Goal: Information Seeking & Learning: Learn about a topic

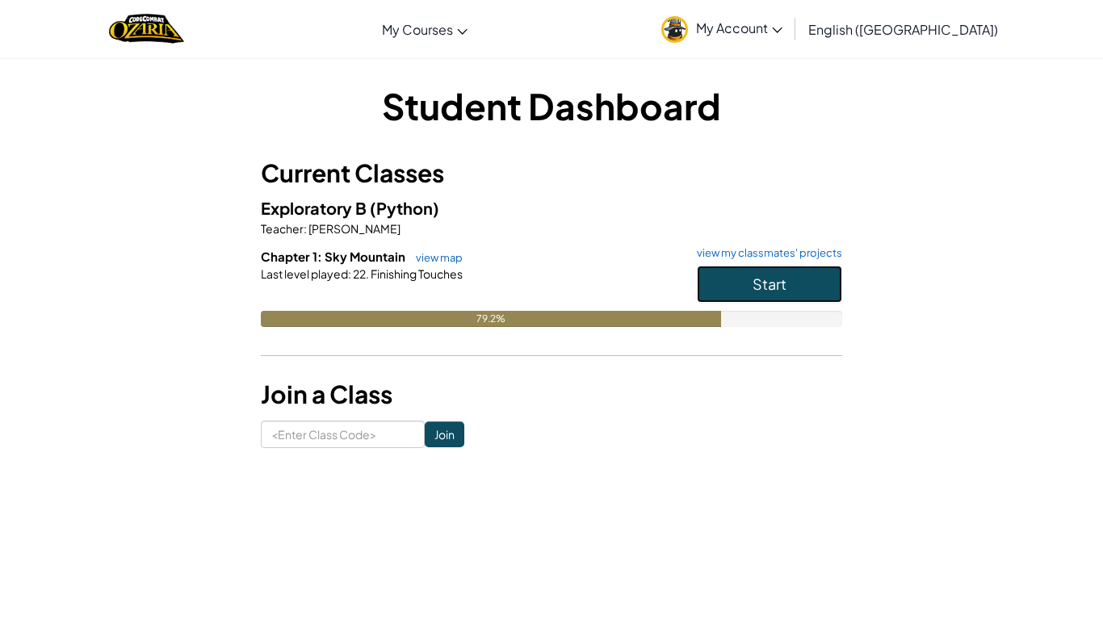
click at [800, 278] on button "Start" at bounding box center [769, 284] width 145 height 37
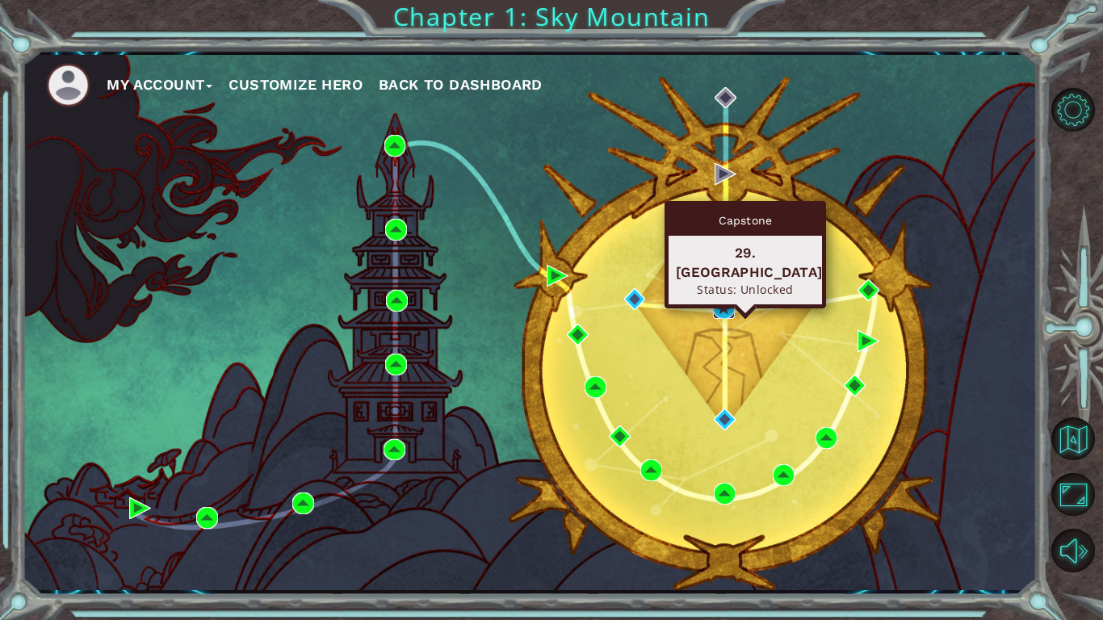
click at [724, 310] on img at bounding box center [724, 308] width 22 height 22
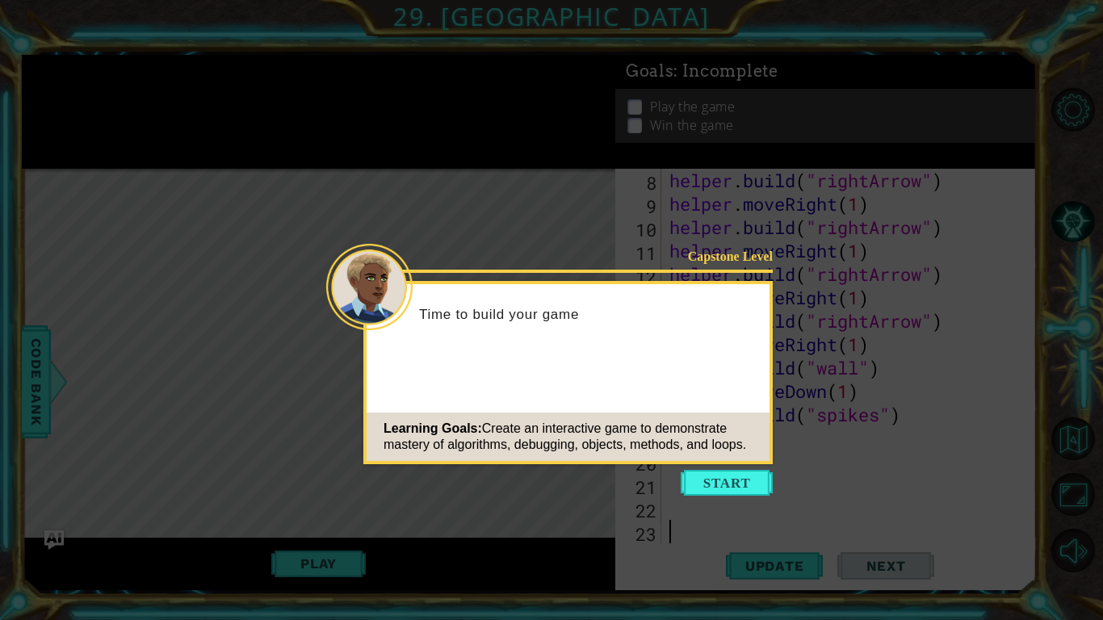
scroll to position [211, 0]
click at [752, 488] on button "Start" at bounding box center [727, 483] width 92 height 26
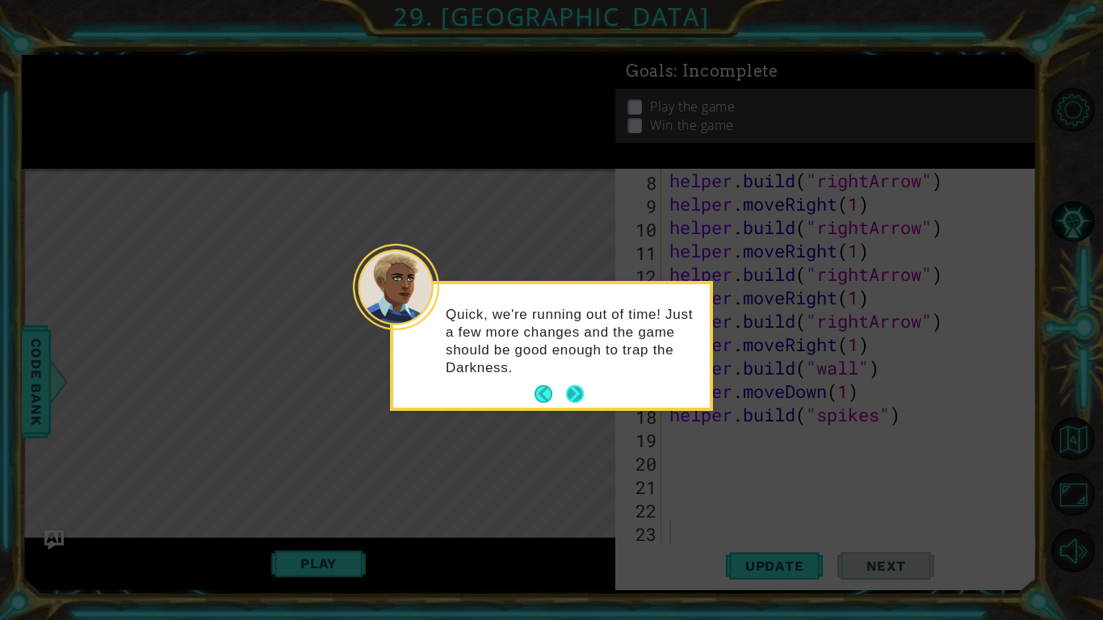
click at [572, 386] on button "Next" at bounding box center [575, 394] width 18 height 18
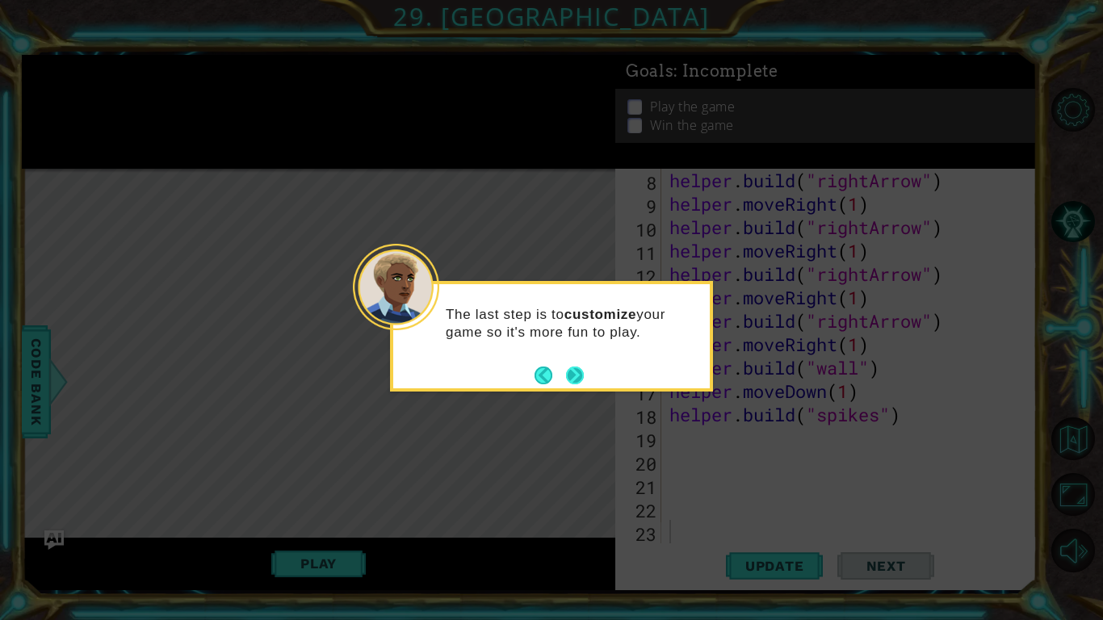
click at [571, 371] on button "Next" at bounding box center [575, 376] width 18 height 18
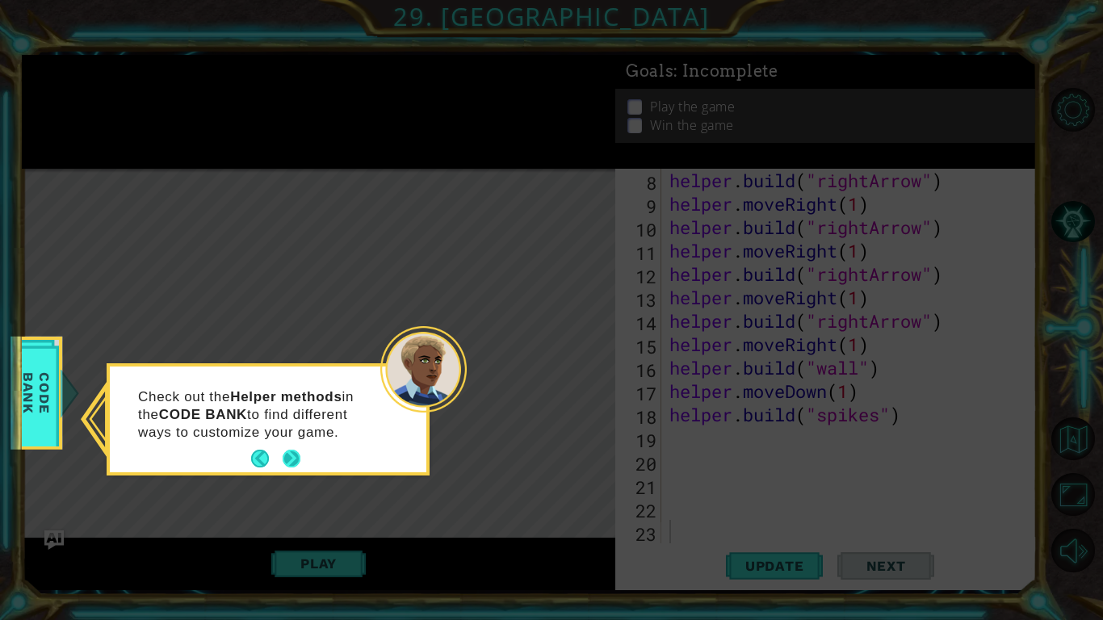
click at [290, 459] on button "Next" at bounding box center [292, 459] width 18 height 18
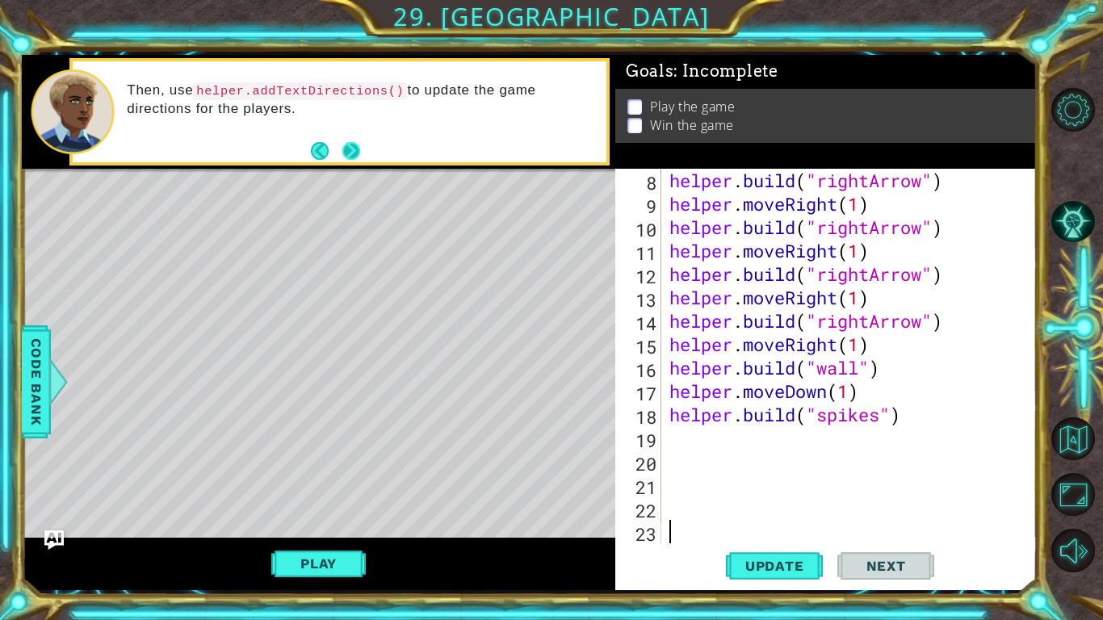
click at [349, 149] on button "Next" at bounding box center [351, 151] width 18 height 18
click at [302, 568] on button "Play" at bounding box center [318, 563] width 94 height 31
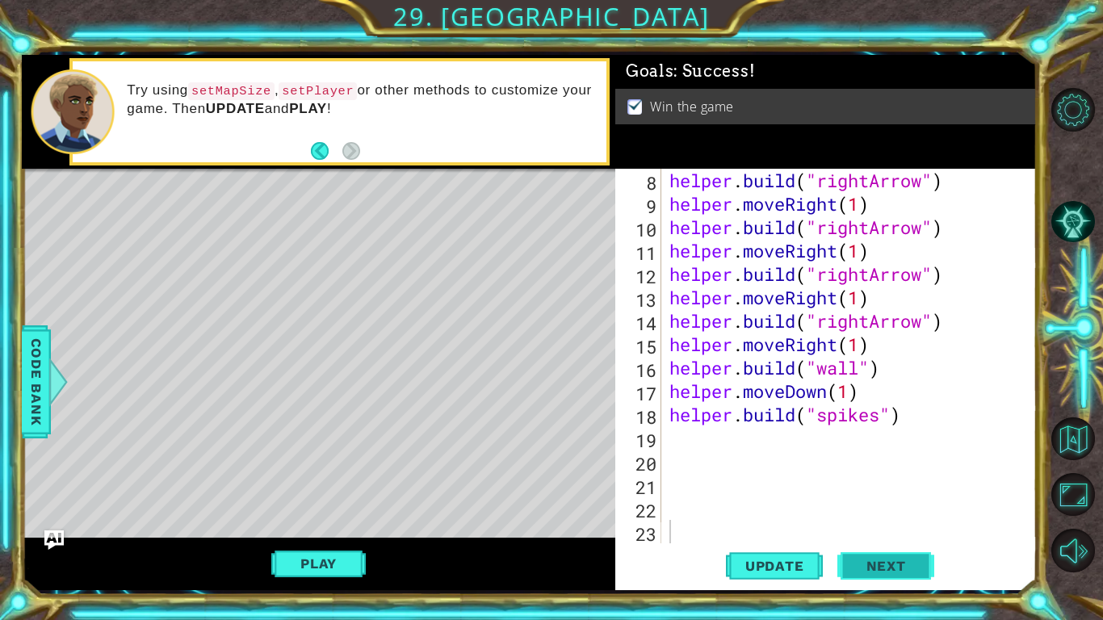
click at [859, 569] on span "Next" at bounding box center [886, 566] width 72 height 16
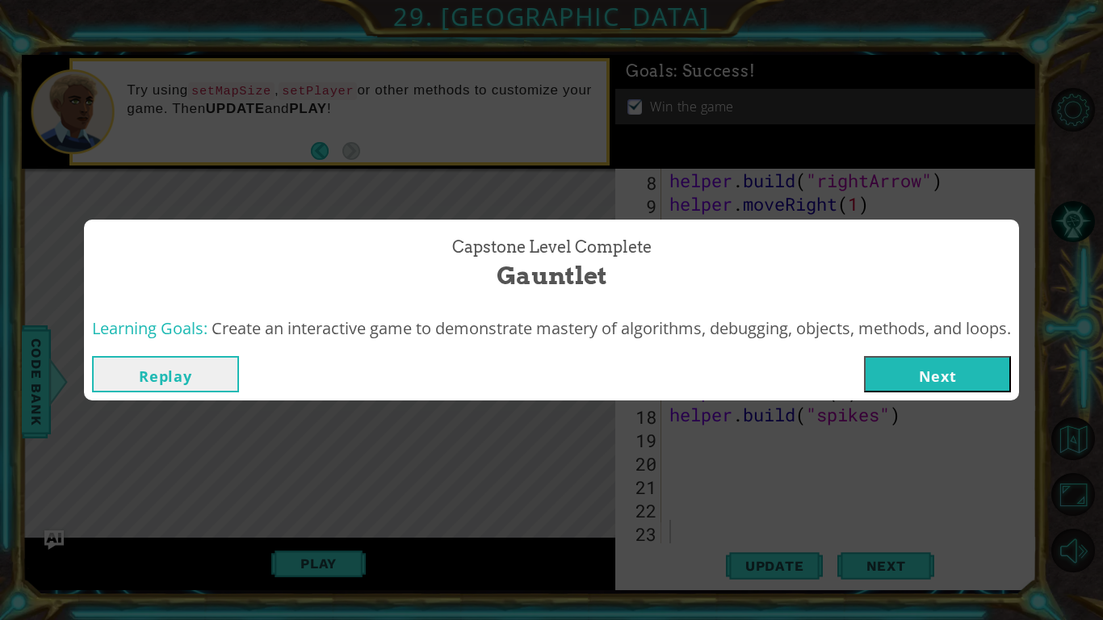
click at [900, 375] on button "Next" at bounding box center [937, 374] width 147 height 36
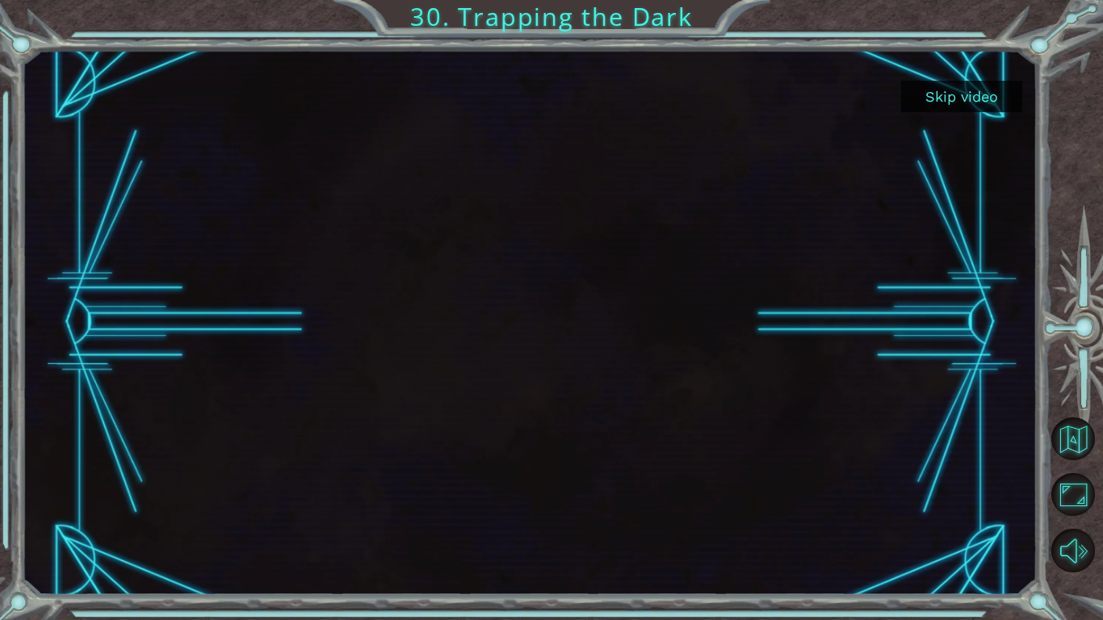
click at [956, 99] on button "Skip video" at bounding box center [961, 96] width 121 height 31
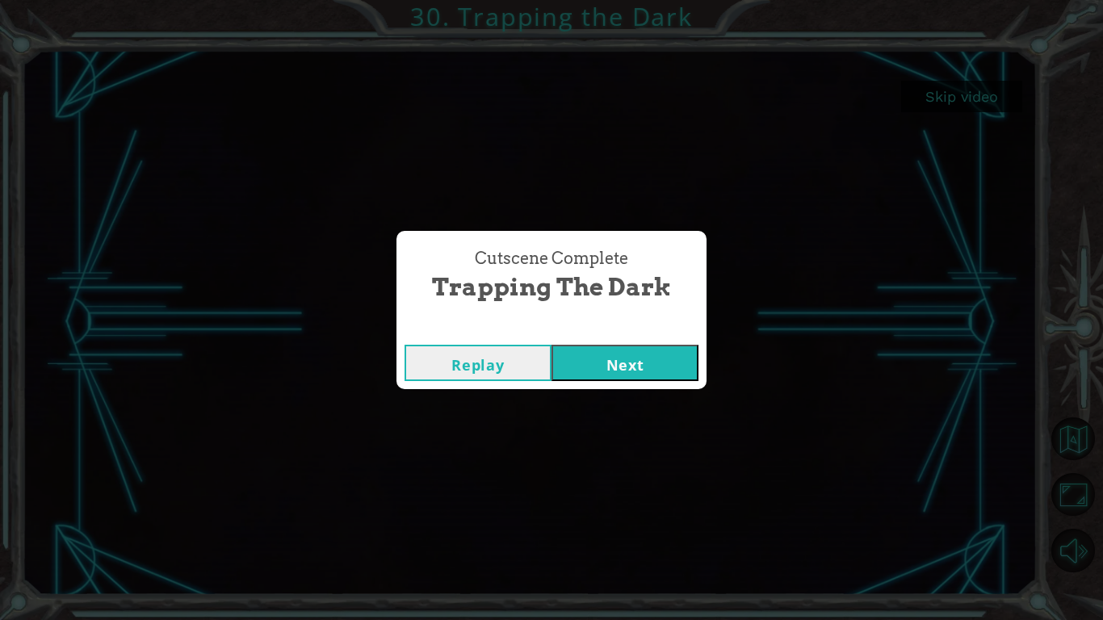
click at [635, 359] on button "Next" at bounding box center [624, 363] width 147 height 36
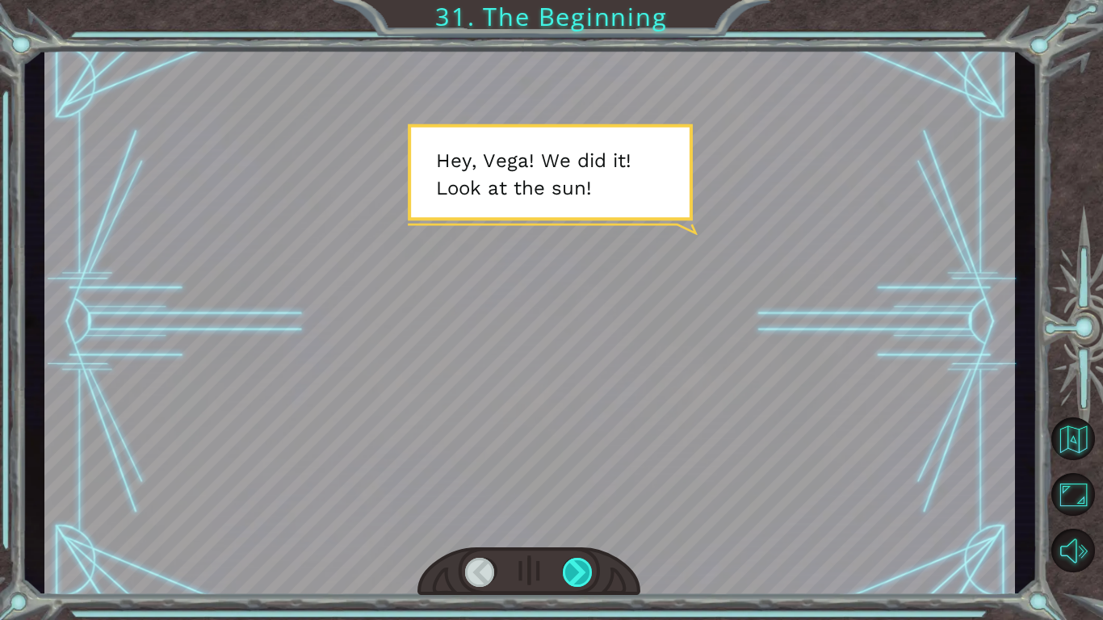
click at [581, 575] on div at bounding box center [578, 572] width 31 height 29
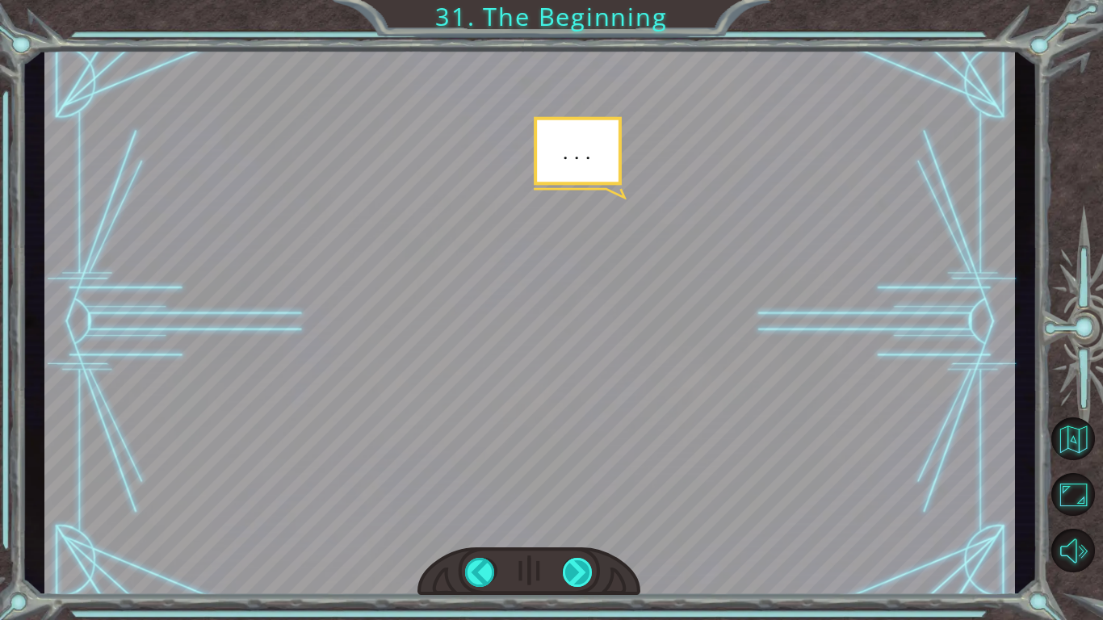
click at [581, 575] on div at bounding box center [578, 572] width 31 height 29
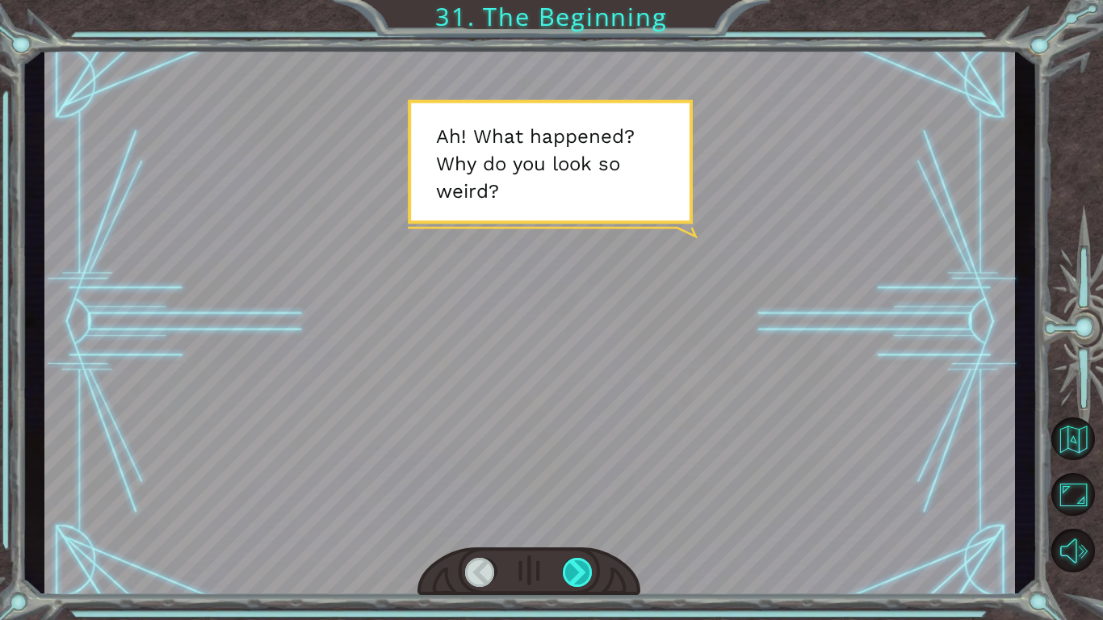
click at [581, 575] on div at bounding box center [578, 572] width 31 height 29
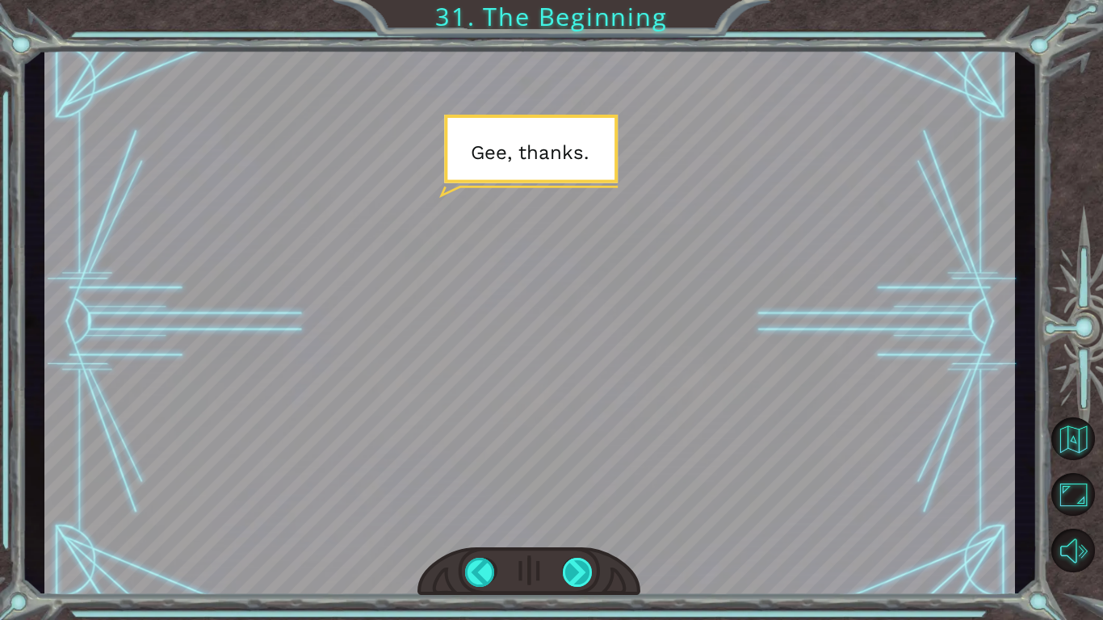
click at [581, 575] on div at bounding box center [578, 572] width 31 height 29
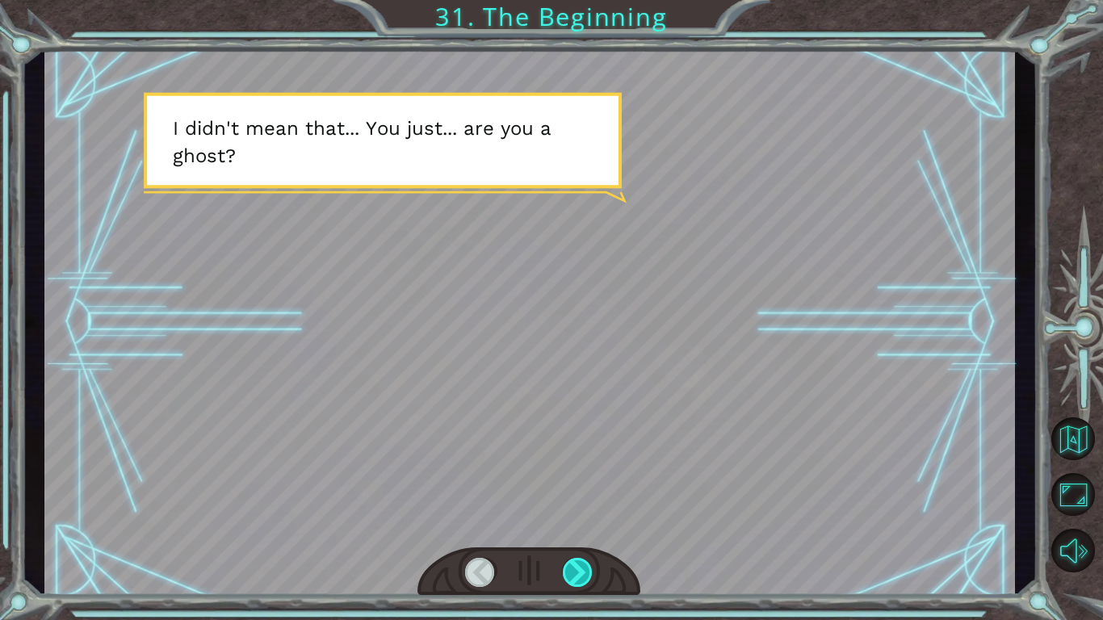
click at [581, 575] on div at bounding box center [578, 572] width 31 height 29
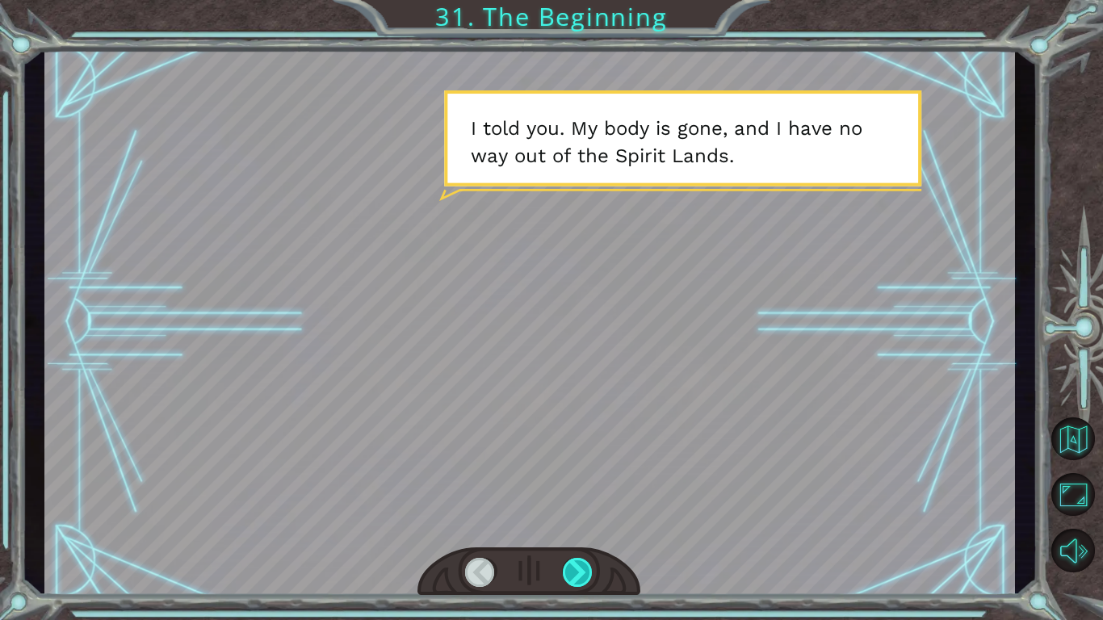
click at [581, 575] on div at bounding box center [578, 572] width 31 height 29
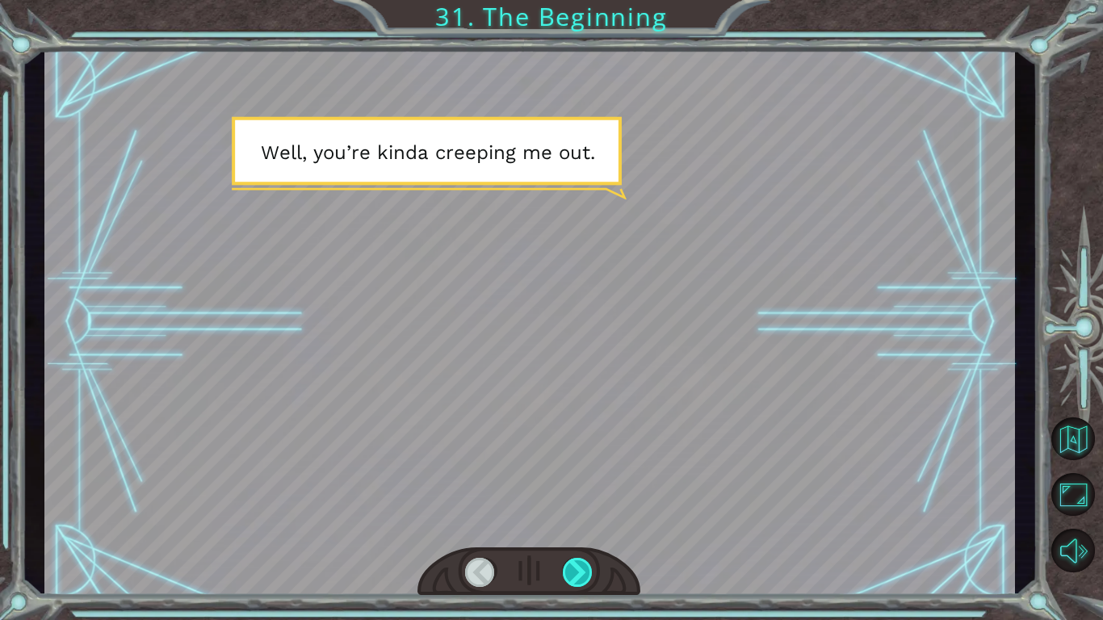
click at [581, 575] on div at bounding box center [578, 572] width 31 height 29
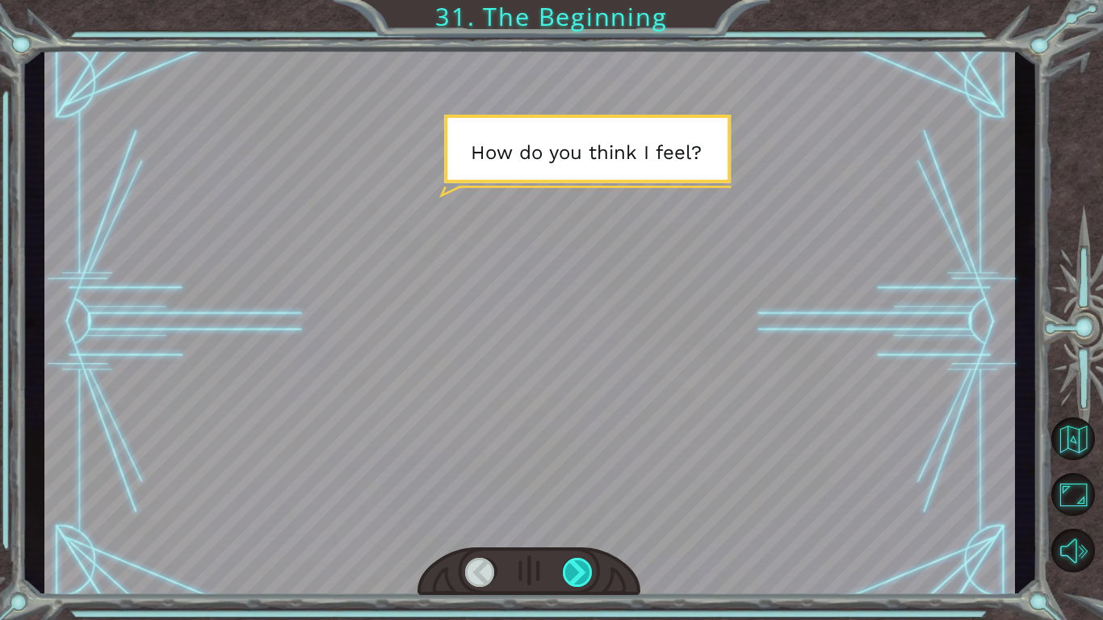
click at [581, 575] on div at bounding box center [578, 572] width 31 height 29
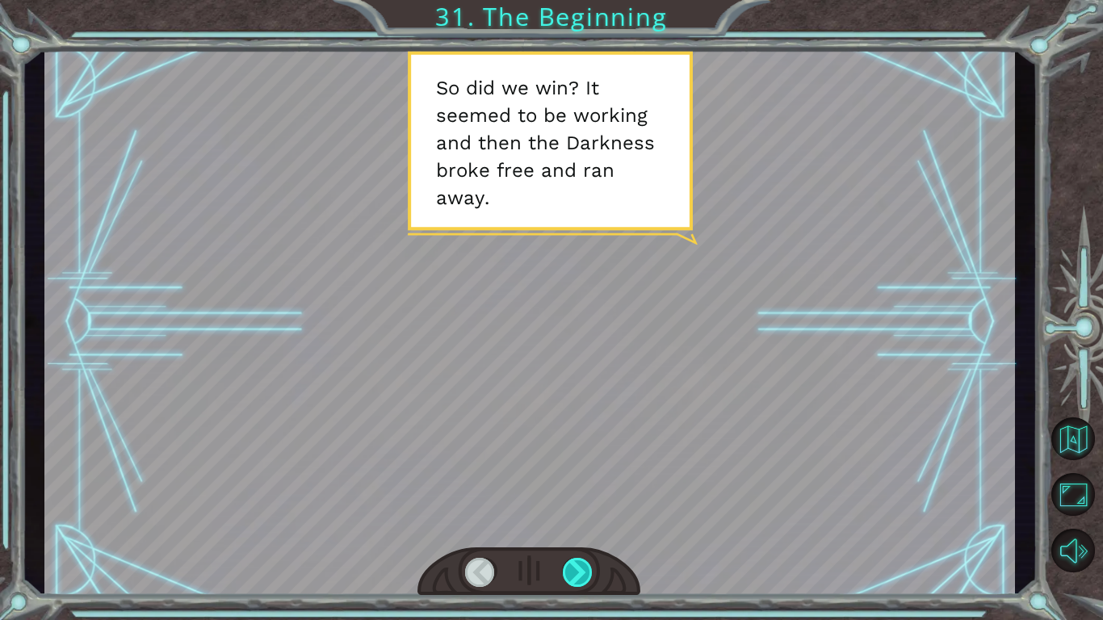
click at [581, 575] on div at bounding box center [578, 572] width 31 height 29
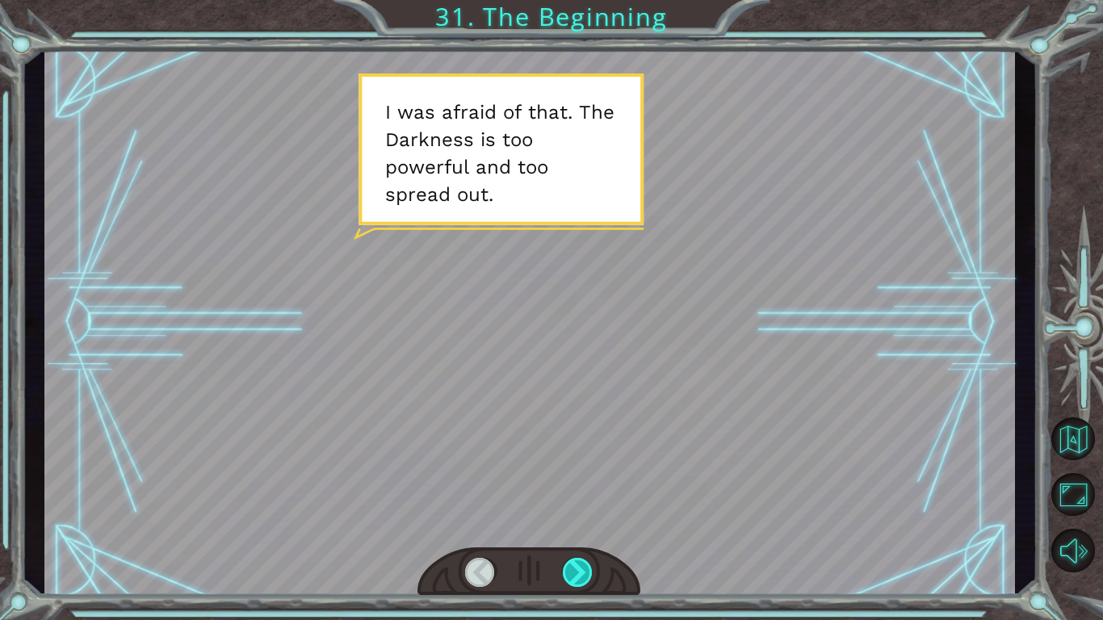
click at [581, 575] on div at bounding box center [578, 572] width 31 height 29
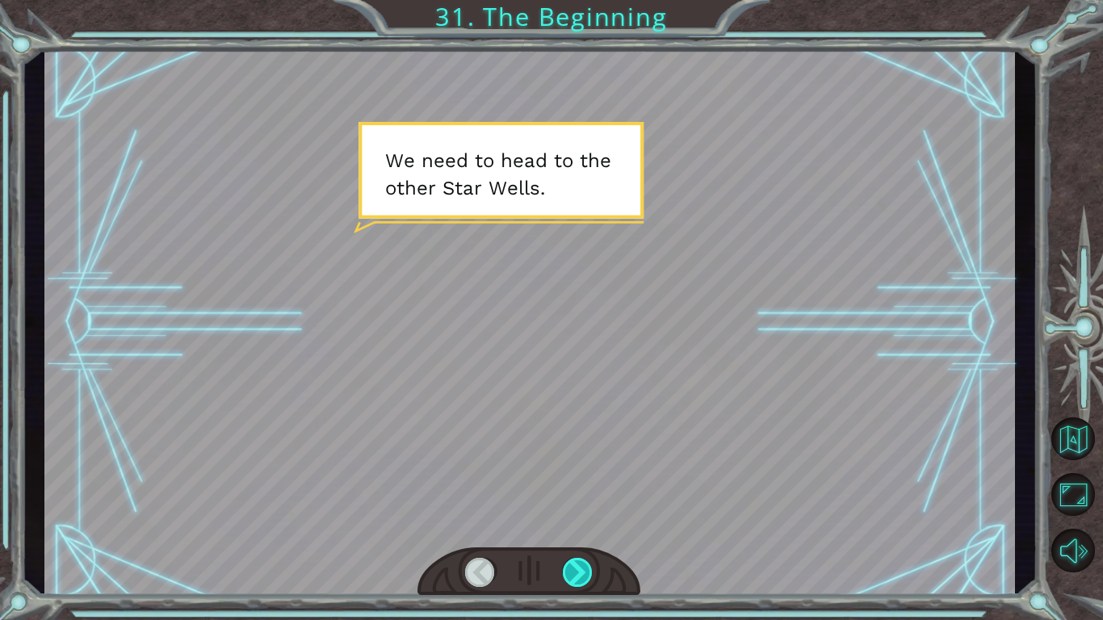
click at [581, 575] on div at bounding box center [578, 572] width 31 height 29
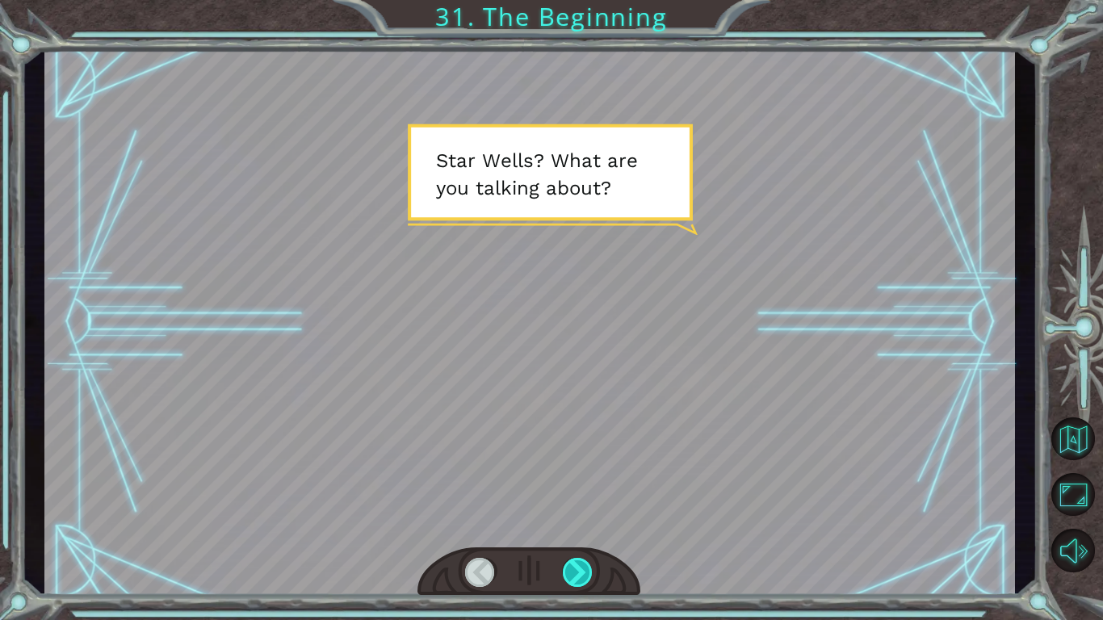
click at [581, 575] on div at bounding box center [578, 572] width 31 height 29
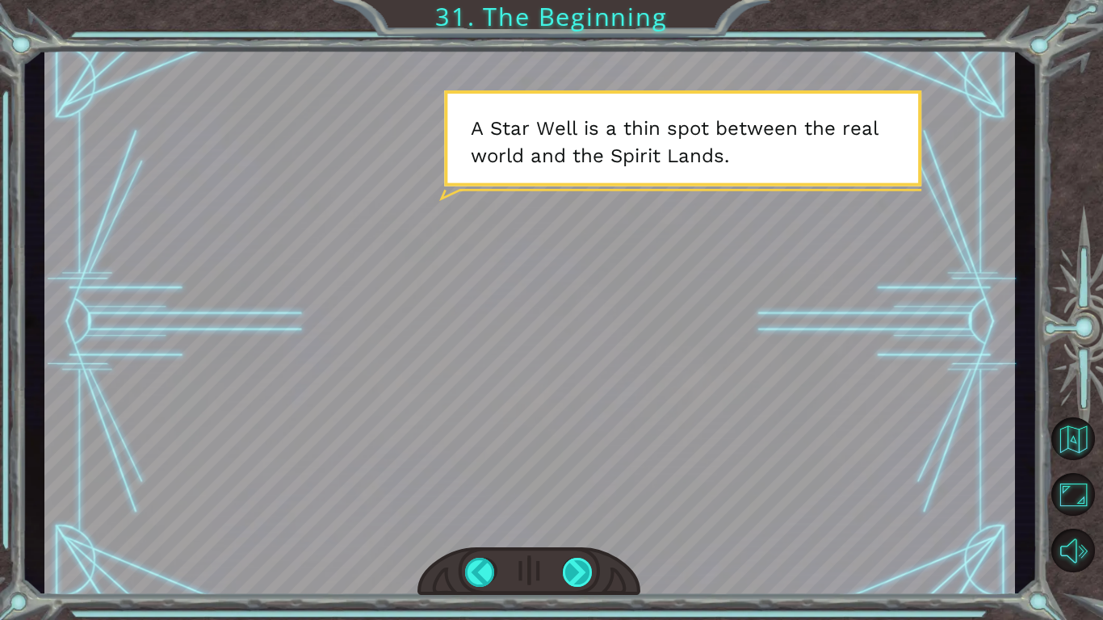
click at [581, 575] on div at bounding box center [578, 572] width 31 height 29
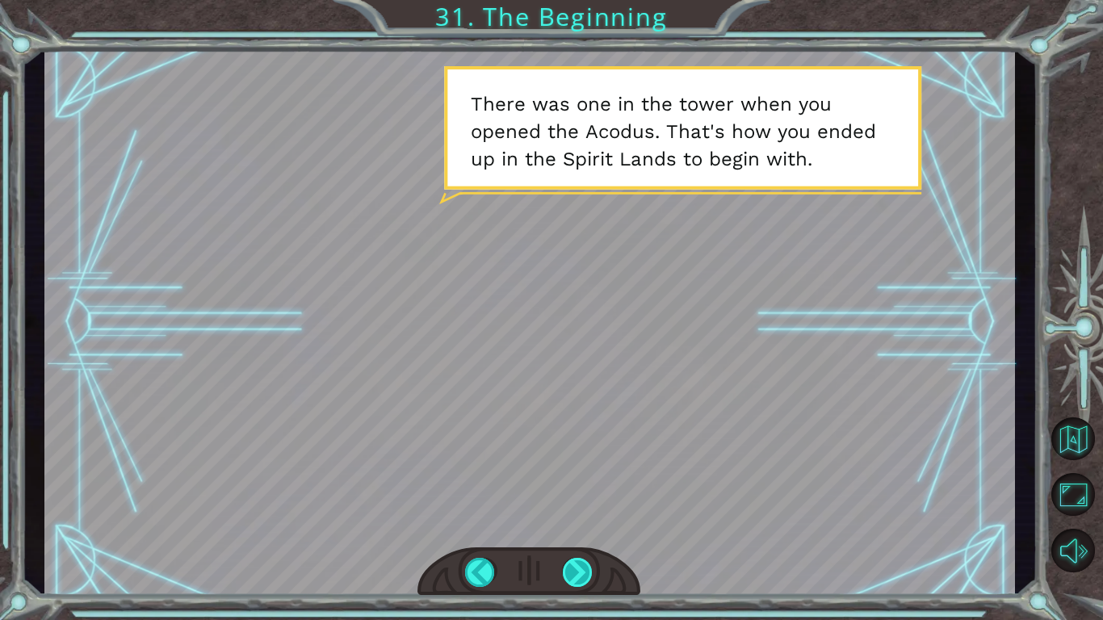
click at [581, 575] on div at bounding box center [578, 572] width 31 height 29
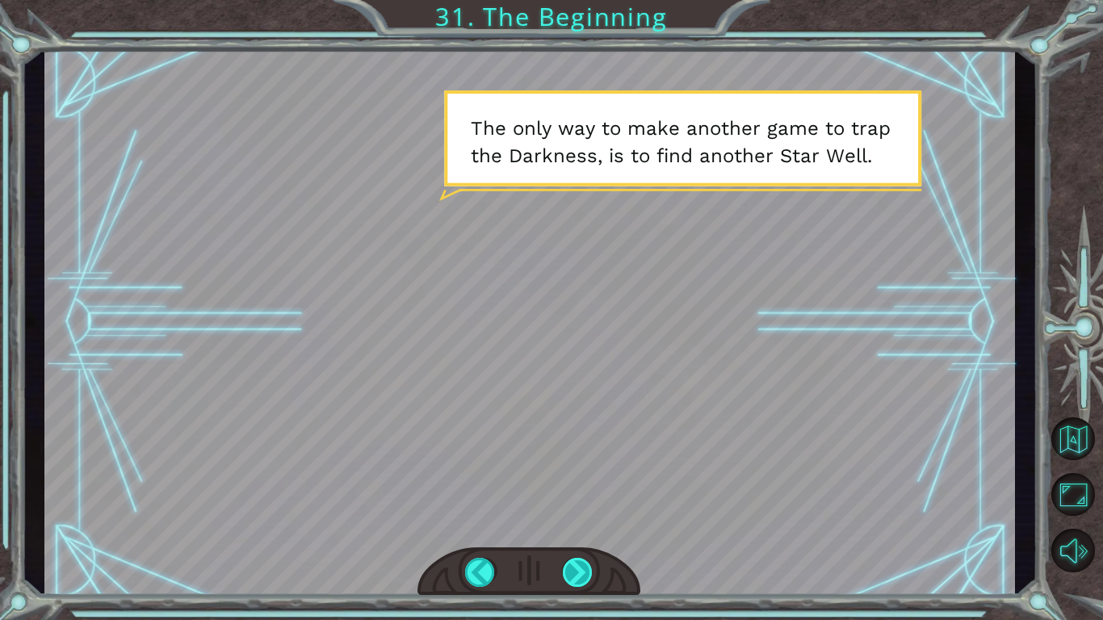
click at [581, 575] on div at bounding box center [578, 572] width 31 height 29
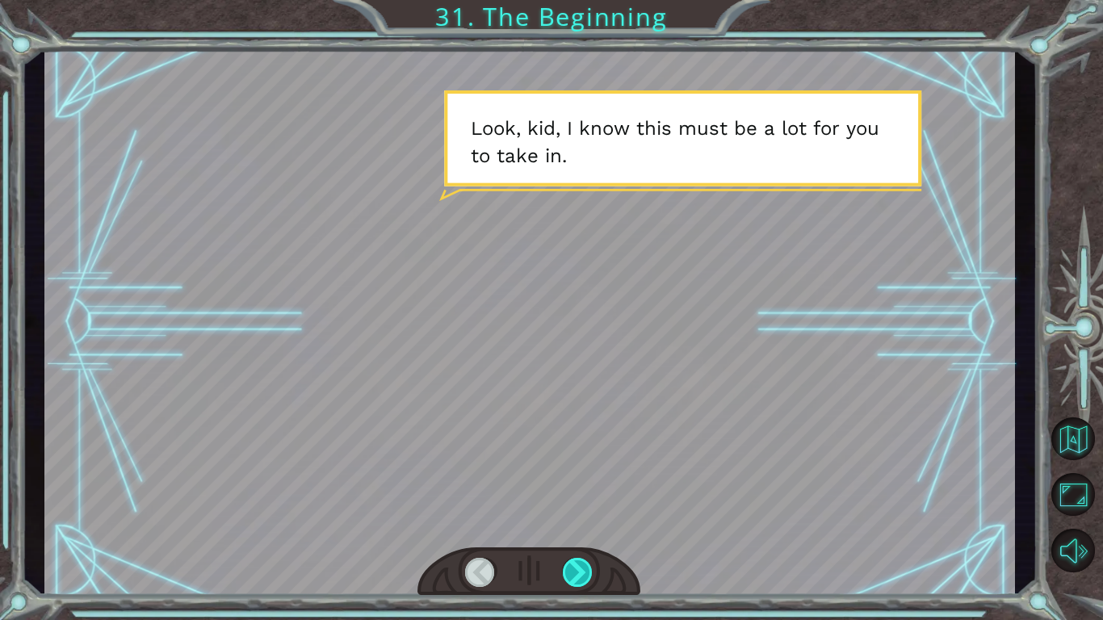
click at [581, 575] on div at bounding box center [578, 572] width 31 height 29
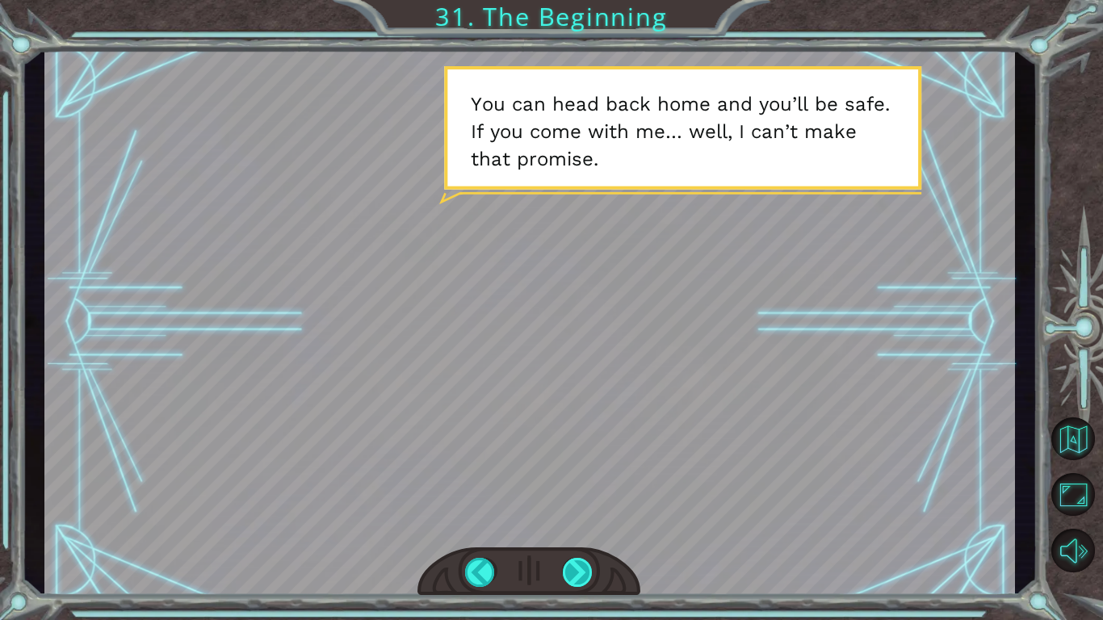
click at [581, 575] on div at bounding box center [578, 572] width 31 height 29
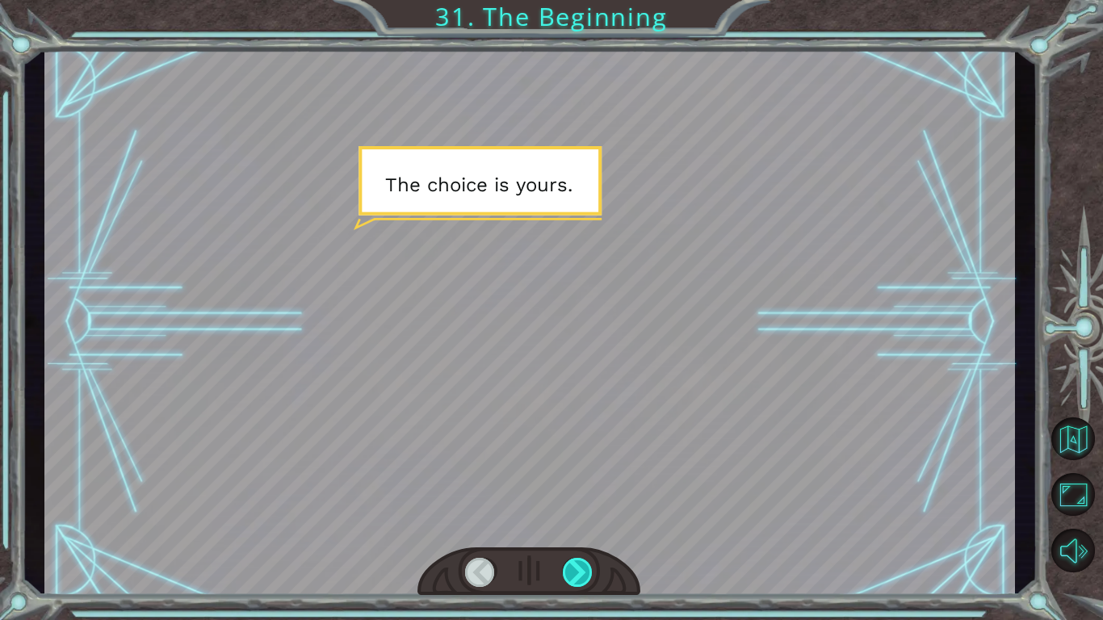
click at [581, 575] on div at bounding box center [578, 572] width 31 height 29
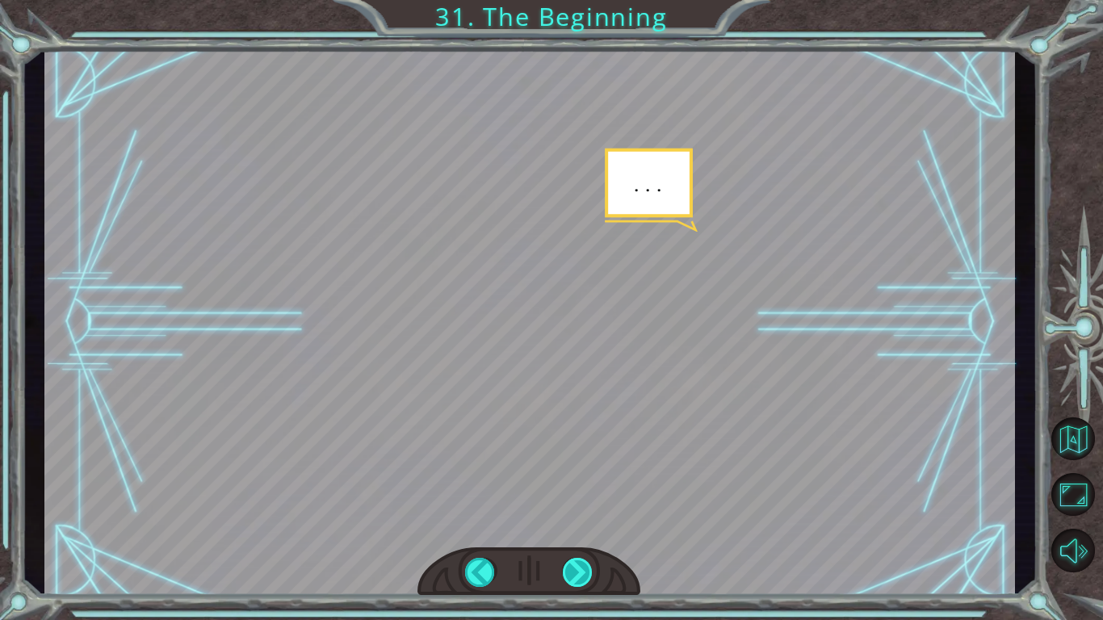
click at [581, 575] on div at bounding box center [578, 572] width 31 height 29
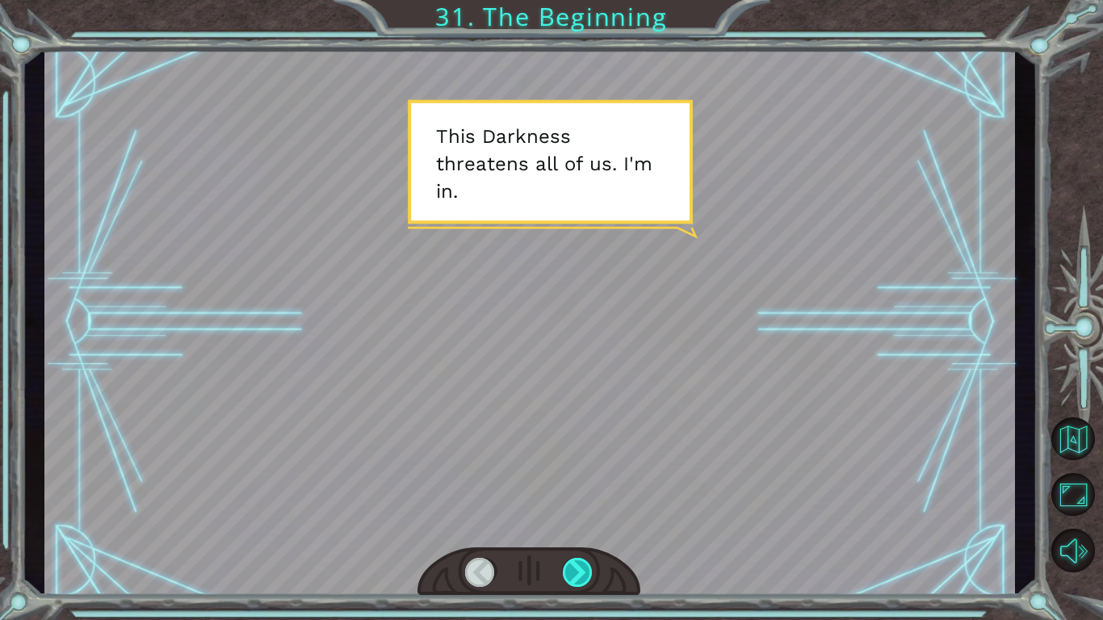
click at [581, 575] on div at bounding box center [578, 572] width 31 height 29
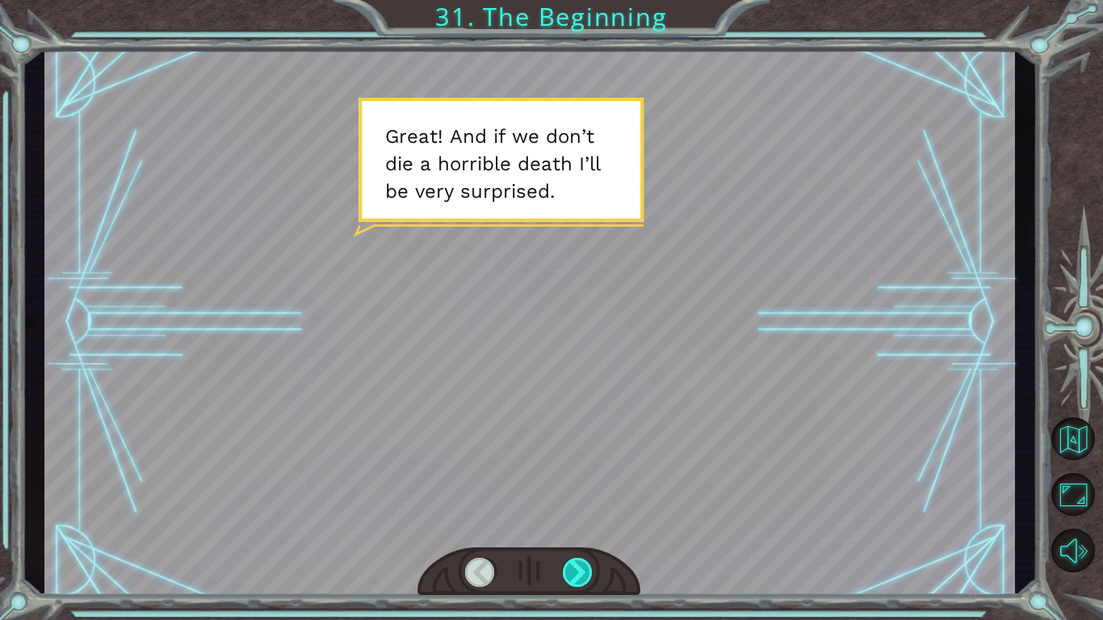
click at [581, 575] on div at bounding box center [578, 572] width 31 height 29
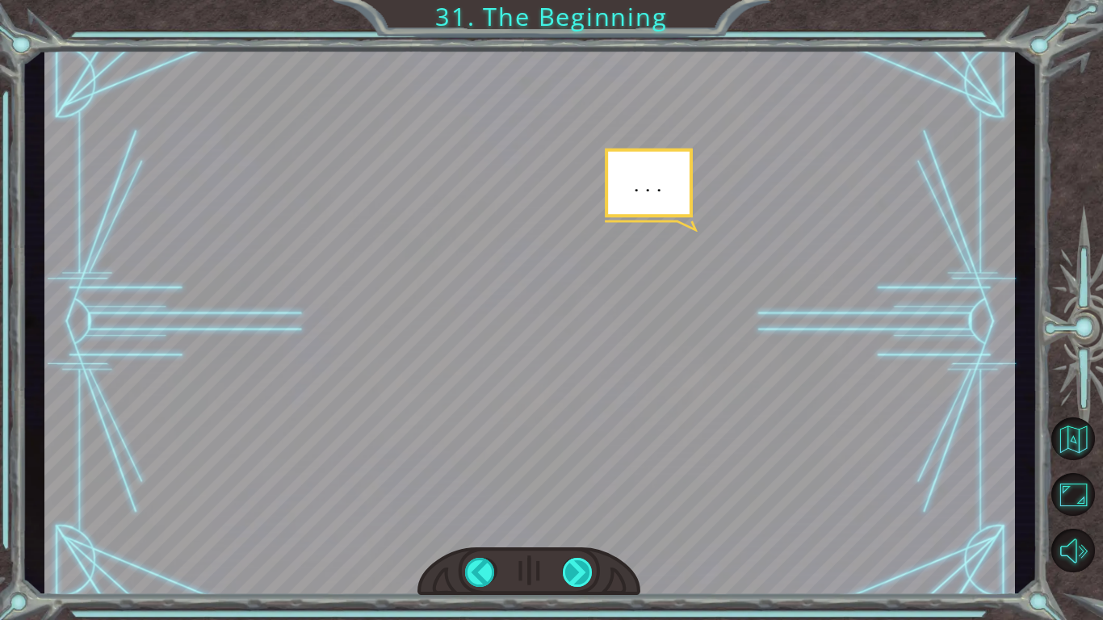
click at [581, 575] on div at bounding box center [578, 572] width 31 height 29
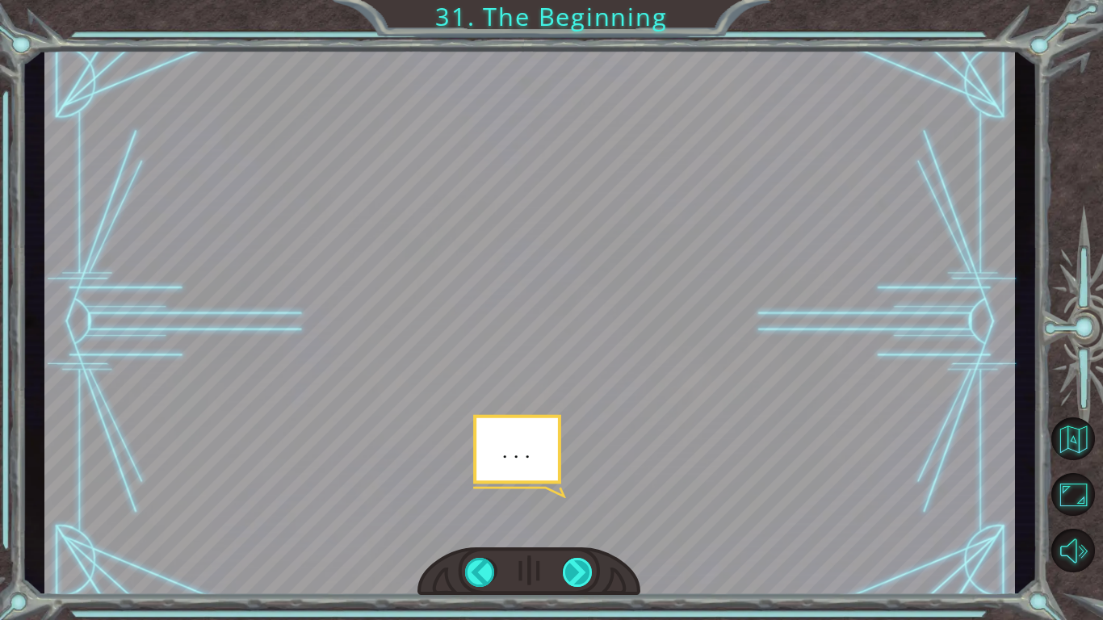
click at [581, 575] on div at bounding box center [578, 572] width 31 height 29
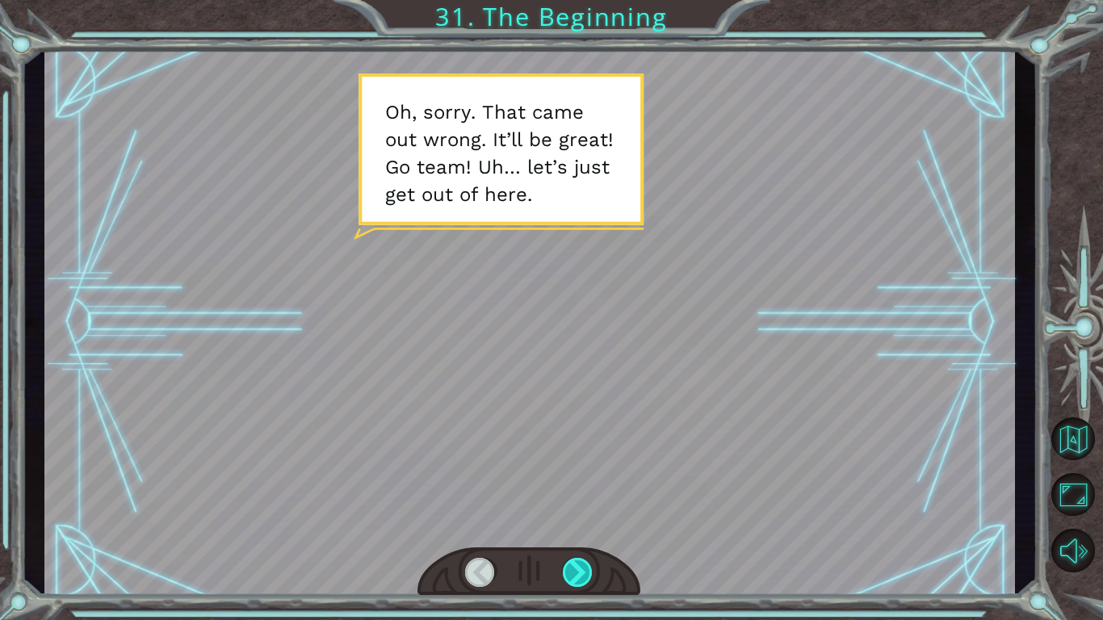
click at [581, 575] on div at bounding box center [578, 572] width 31 height 29
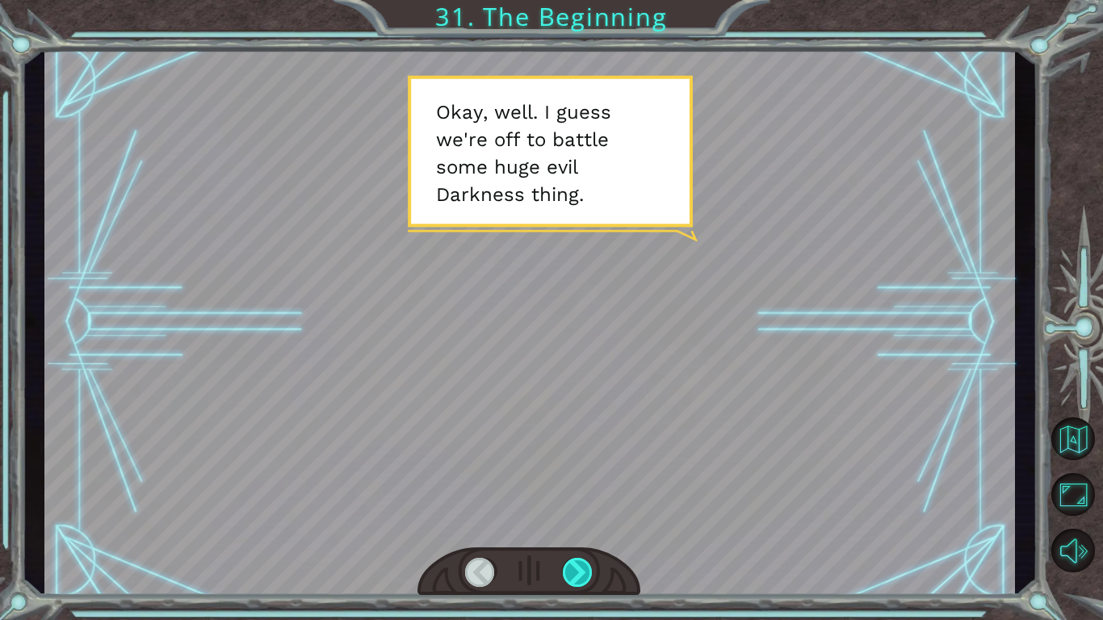
click at [581, 575] on div at bounding box center [578, 572] width 31 height 29
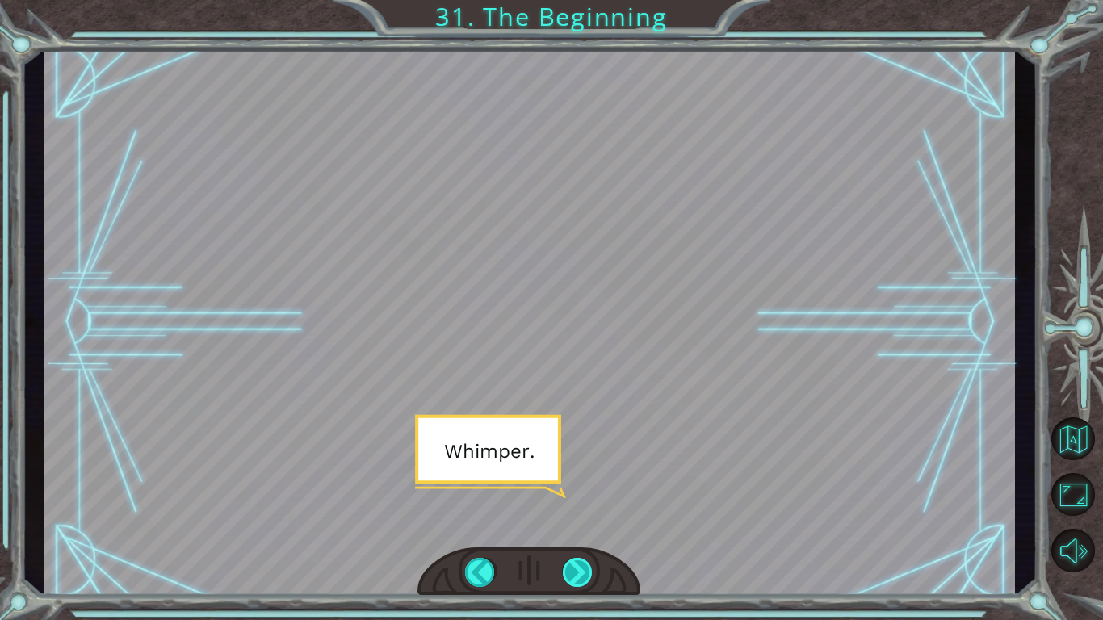
click at [581, 575] on div at bounding box center [578, 572] width 31 height 29
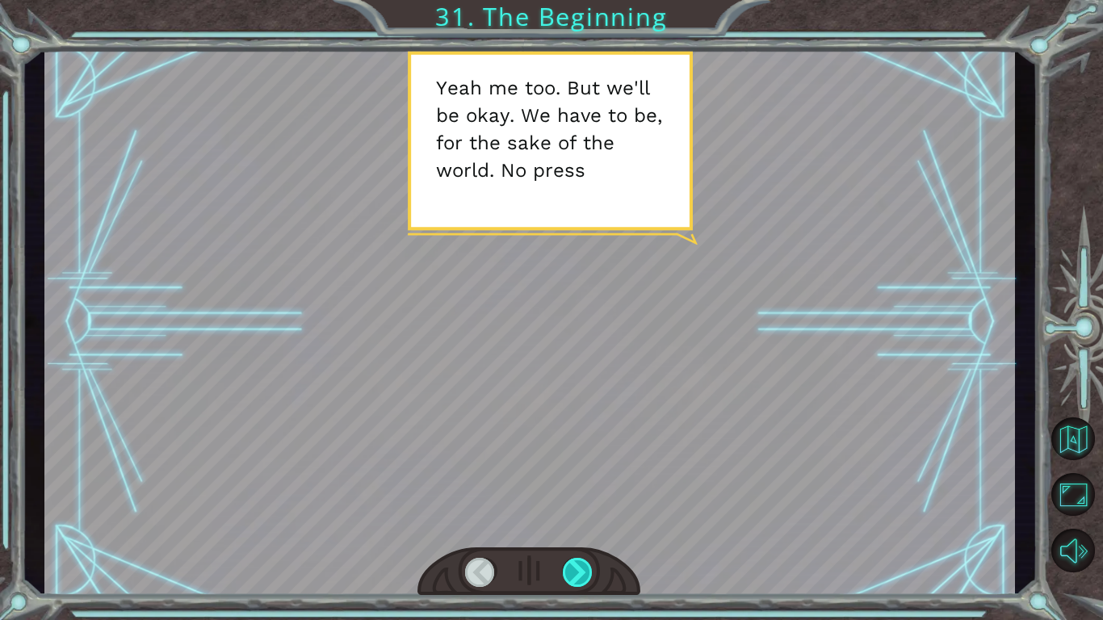
click at [581, 575] on div at bounding box center [578, 572] width 31 height 29
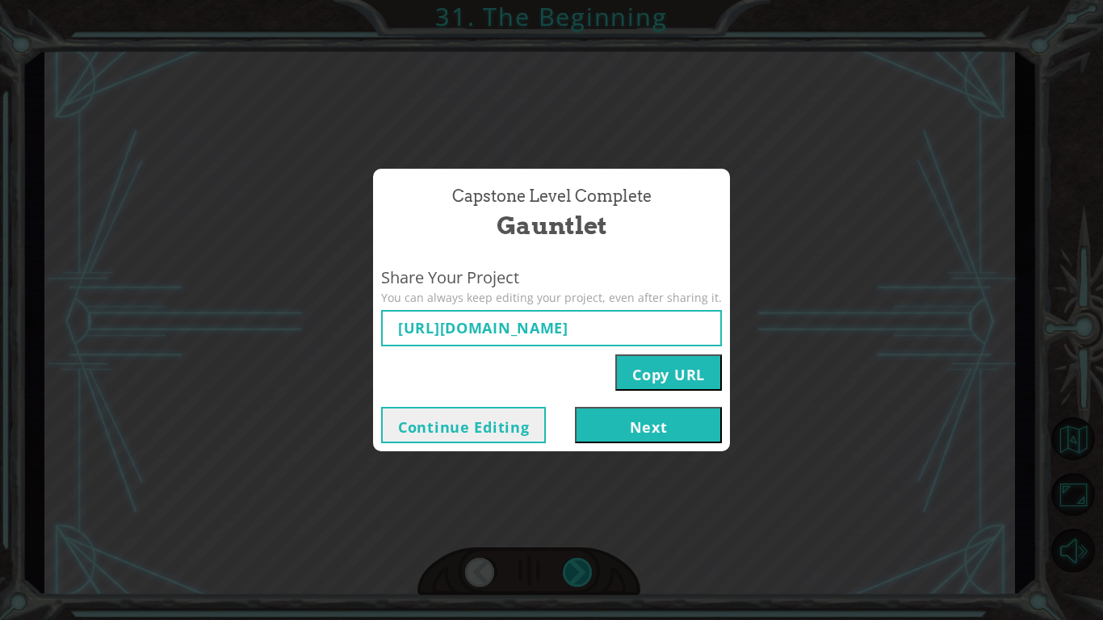
type input "[URL][DOMAIN_NAME]"
click at [620, 425] on button "Next" at bounding box center [648, 425] width 147 height 36
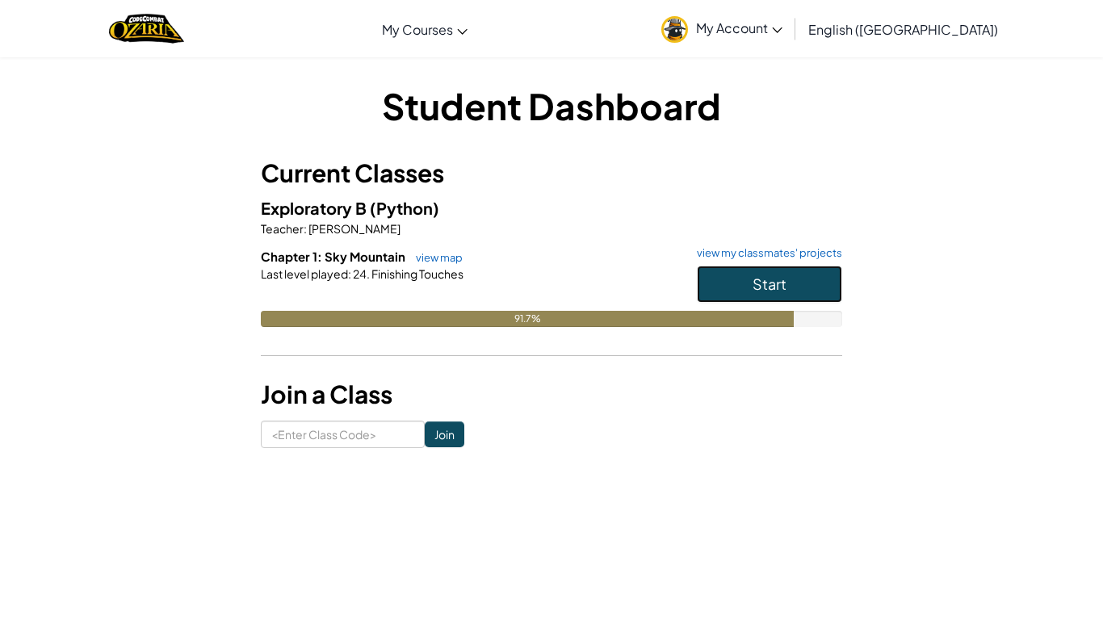
click at [770, 293] on button "Start" at bounding box center [769, 284] width 145 height 37
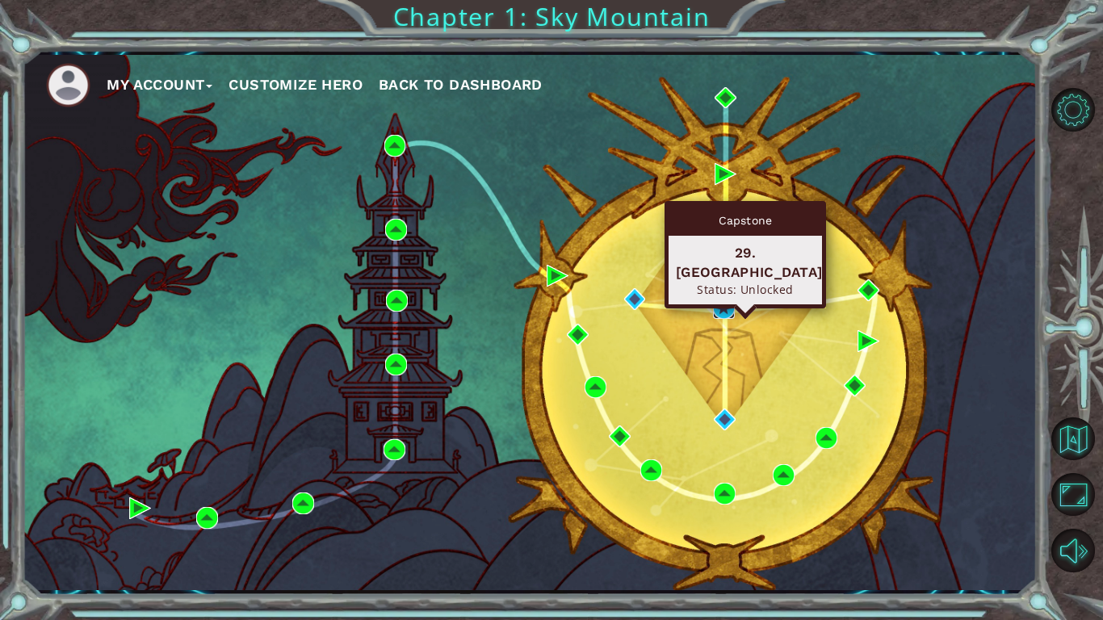
click at [723, 310] on img at bounding box center [724, 308] width 22 height 22
click at [723, 308] on img at bounding box center [724, 308] width 22 height 22
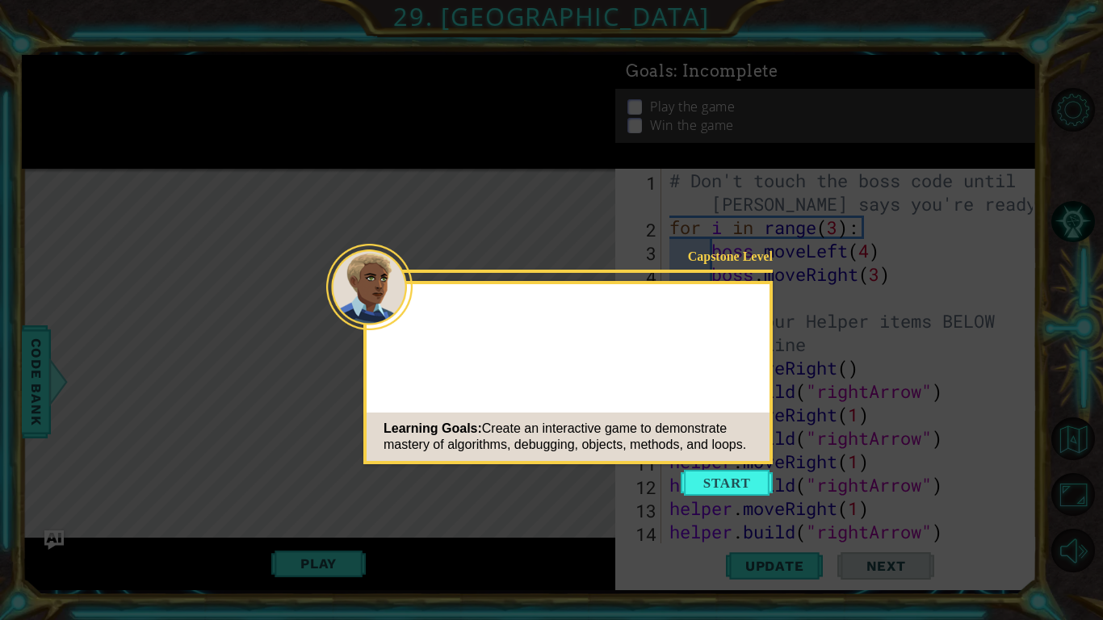
click at [705, 491] on button "Start" at bounding box center [727, 483] width 92 height 26
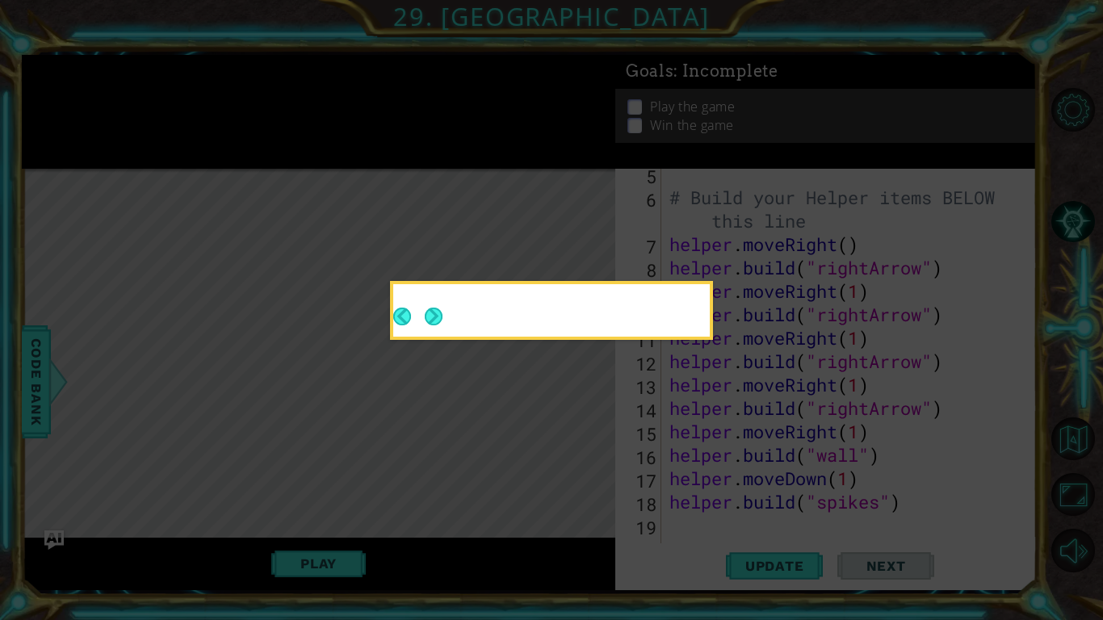
click at [713, 489] on icon at bounding box center [551, 310] width 1103 height 620
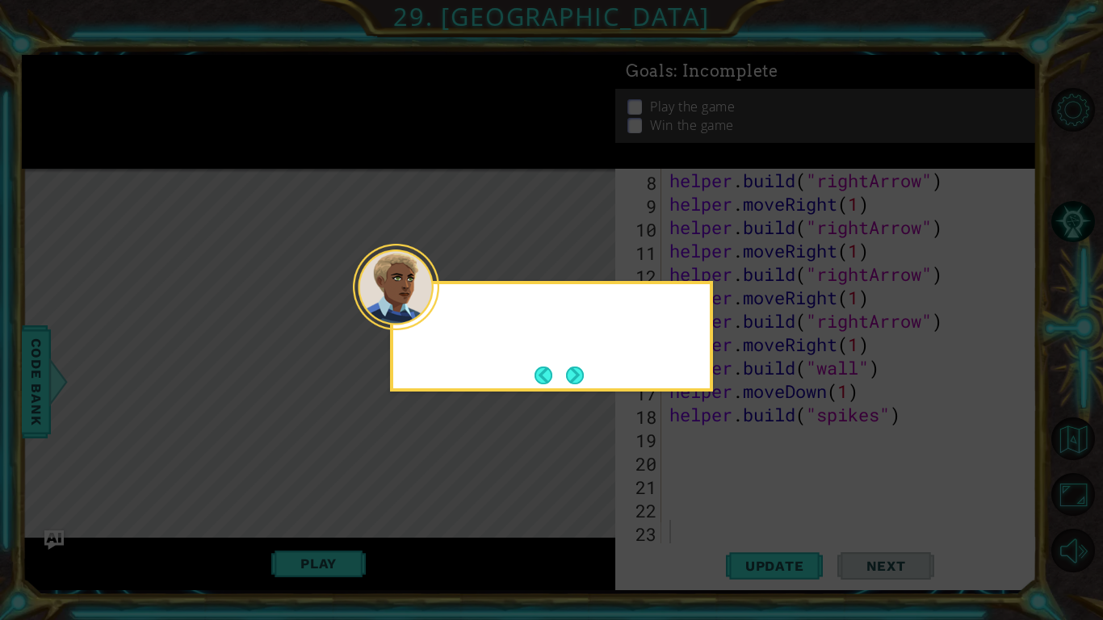
scroll to position [211, 0]
click at [576, 378] on button "Next" at bounding box center [575, 376] width 18 height 18
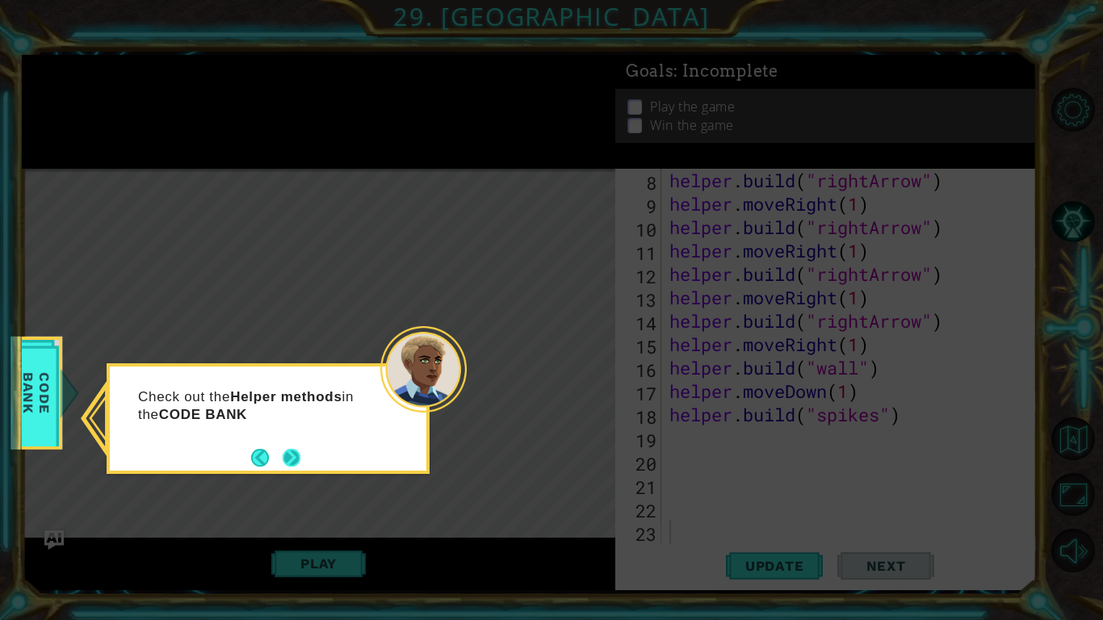
click at [284, 463] on button "Next" at bounding box center [292, 458] width 18 height 18
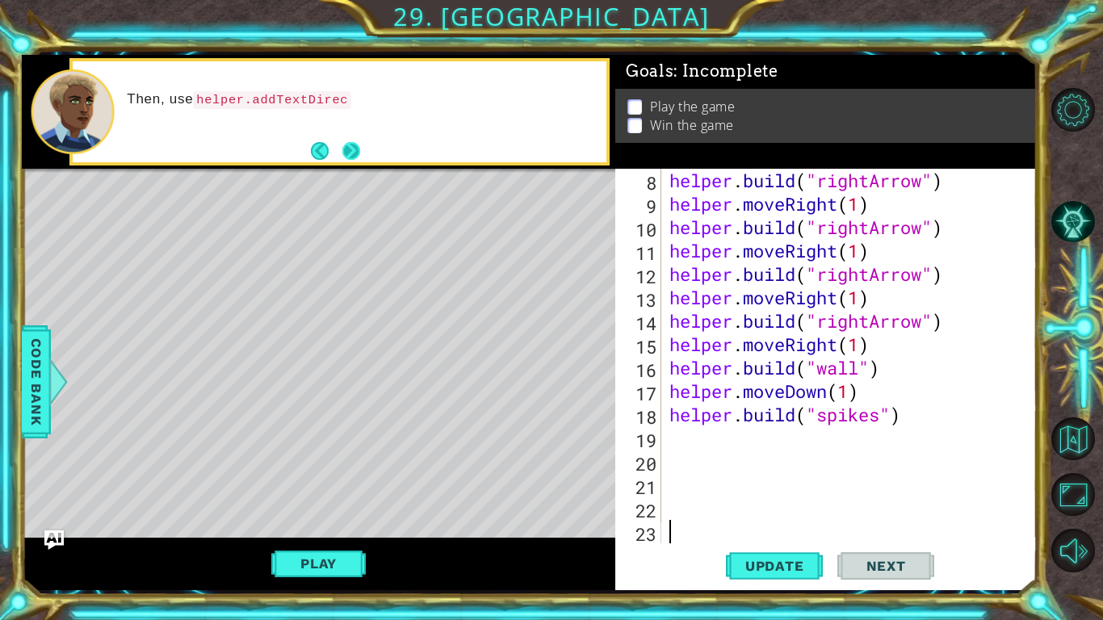
click at [350, 145] on button "Next" at bounding box center [351, 151] width 18 height 18
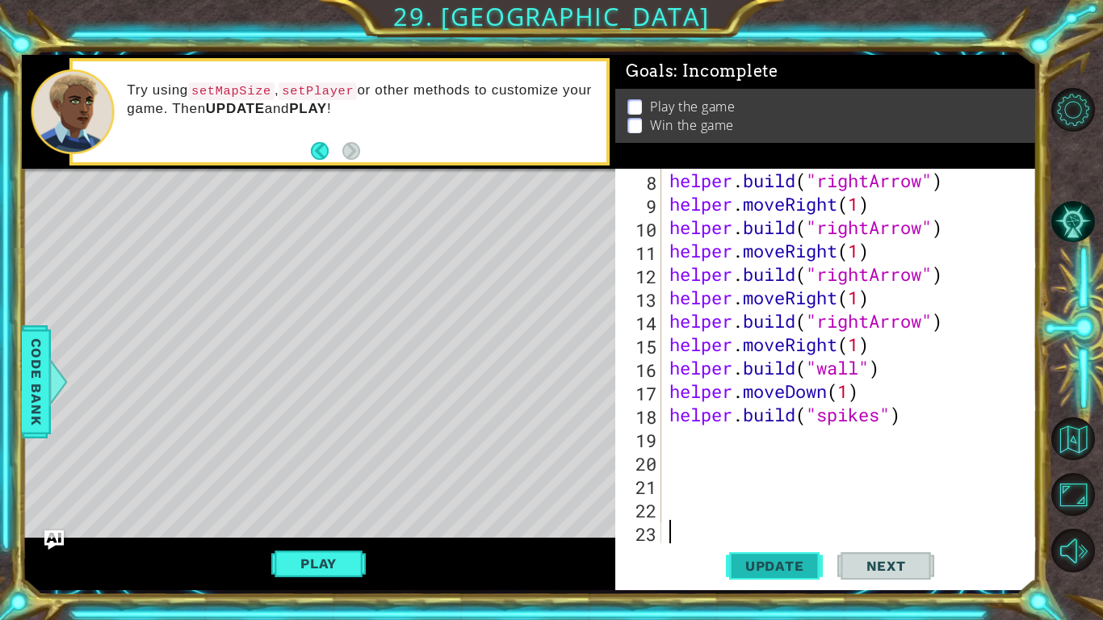
click at [773, 568] on span "Update" at bounding box center [774, 566] width 91 height 16
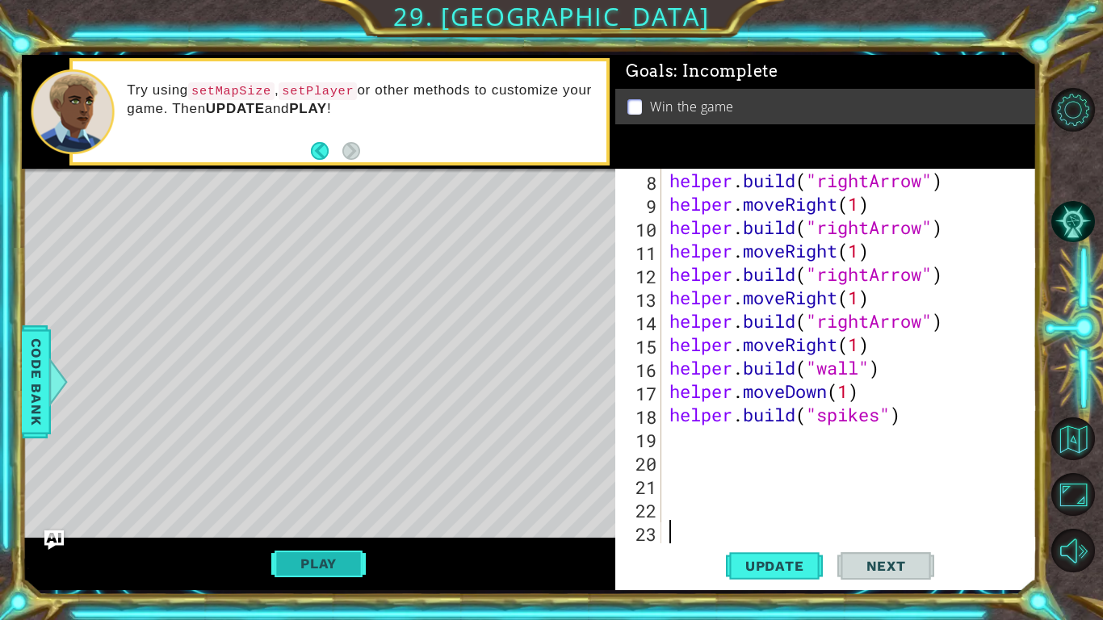
click at [353, 568] on button "Play" at bounding box center [318, 563] width 94 height 31
click at [899, 563] on span "Next" at bounding box center [886, 566] width 72 height 16
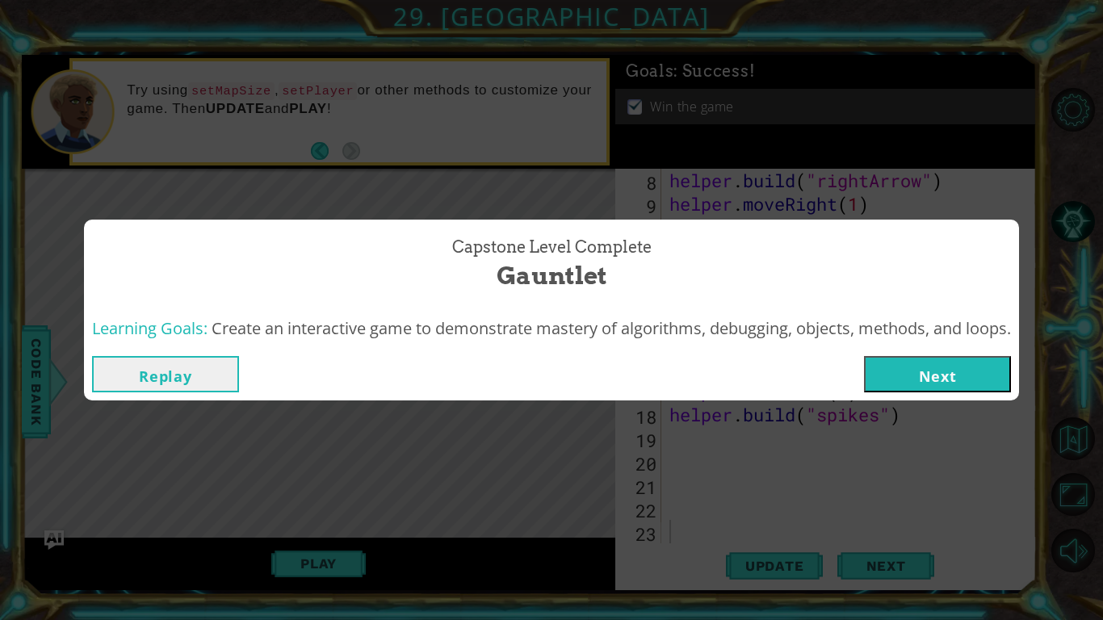
click at [968, 370] on button "Next" at bounding box center [937, 374] width 147 height 36
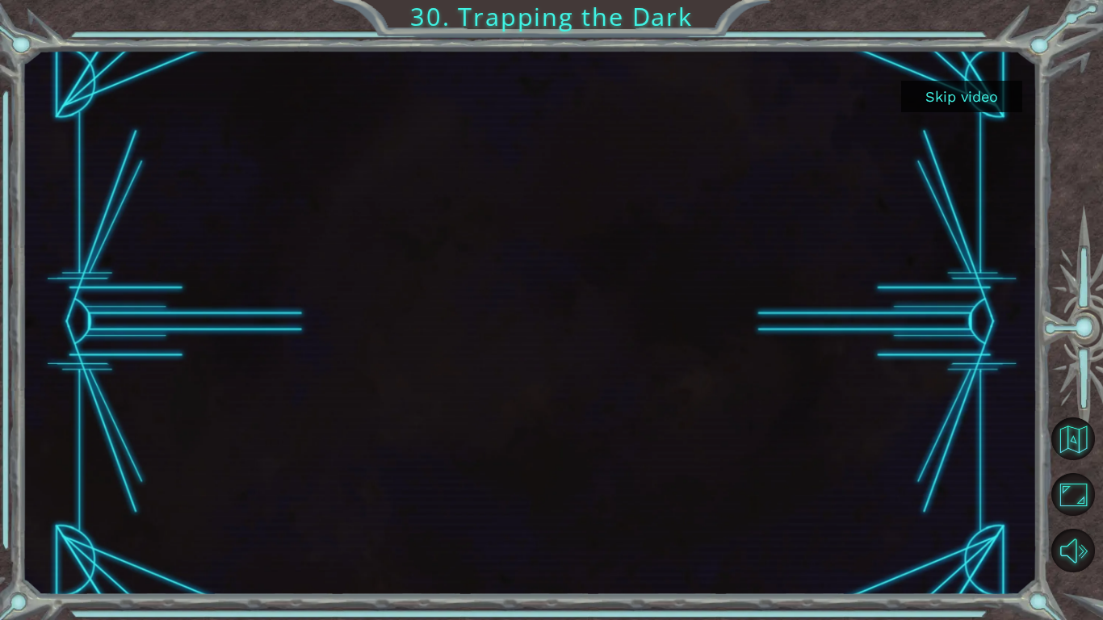
click at [942, 97] on button "Skip video" at bounding box center [961, 96] width 121 height 31
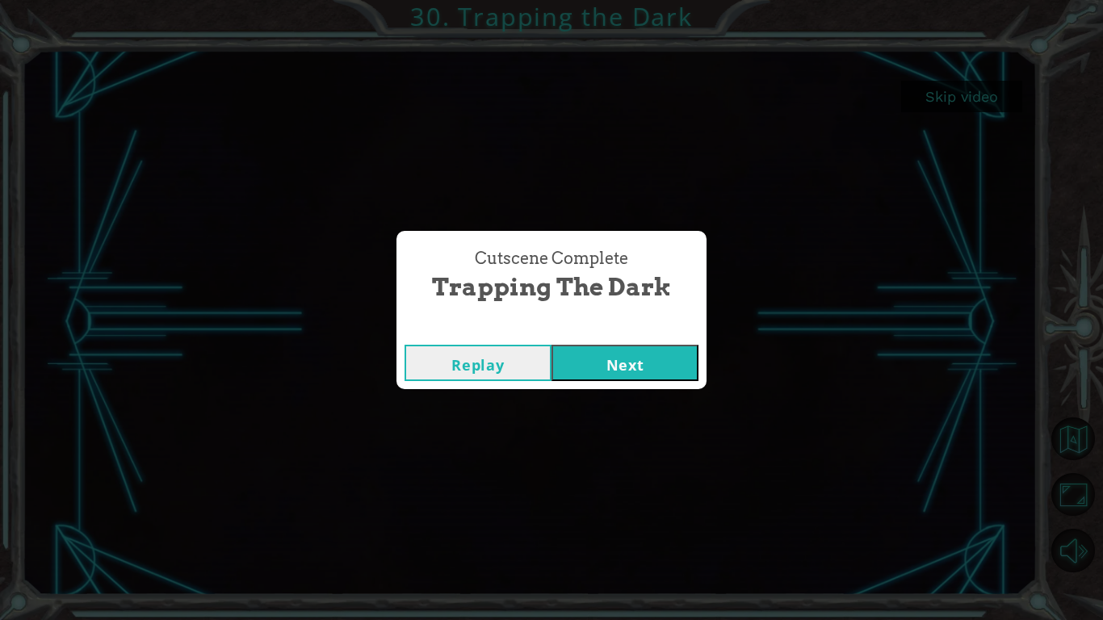
click at [619, 357] on button "Next" at bounding box center [624, 363] width 147 height 36
